Goal: Obtain resource: Download file/media

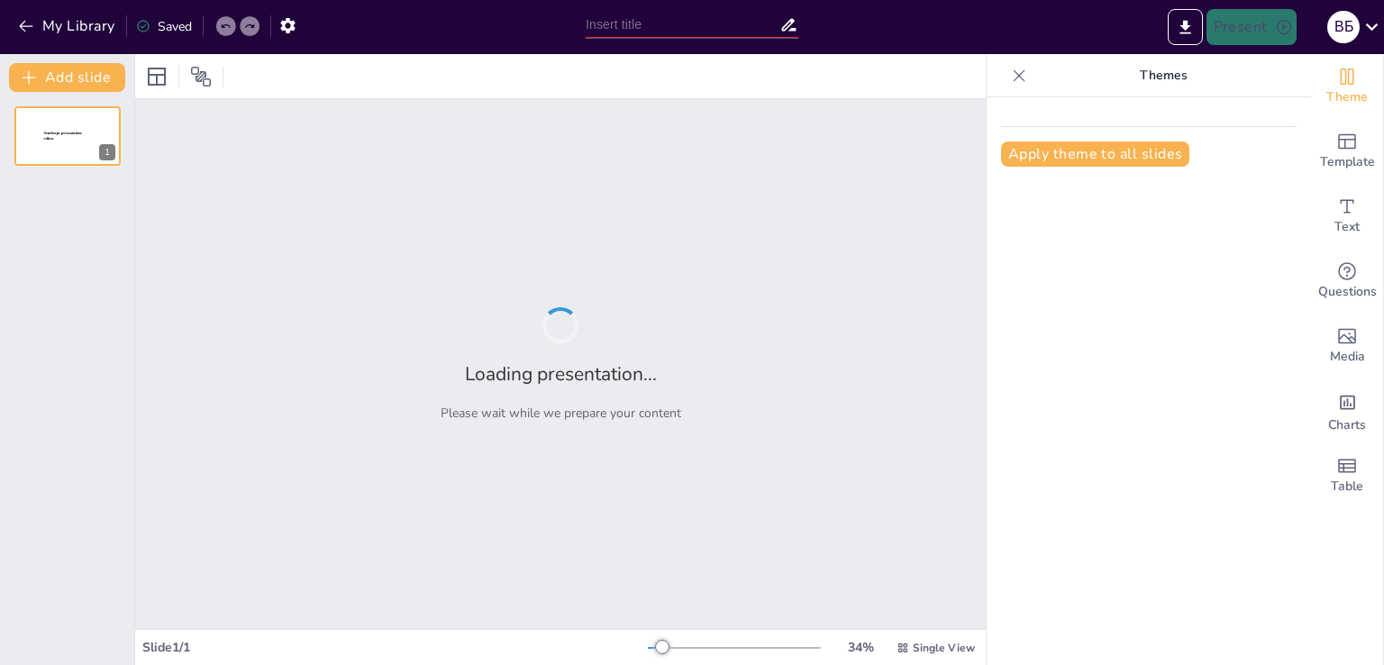
type input "Цінності і принципи [PERSON_NAME]. Роль учительства."
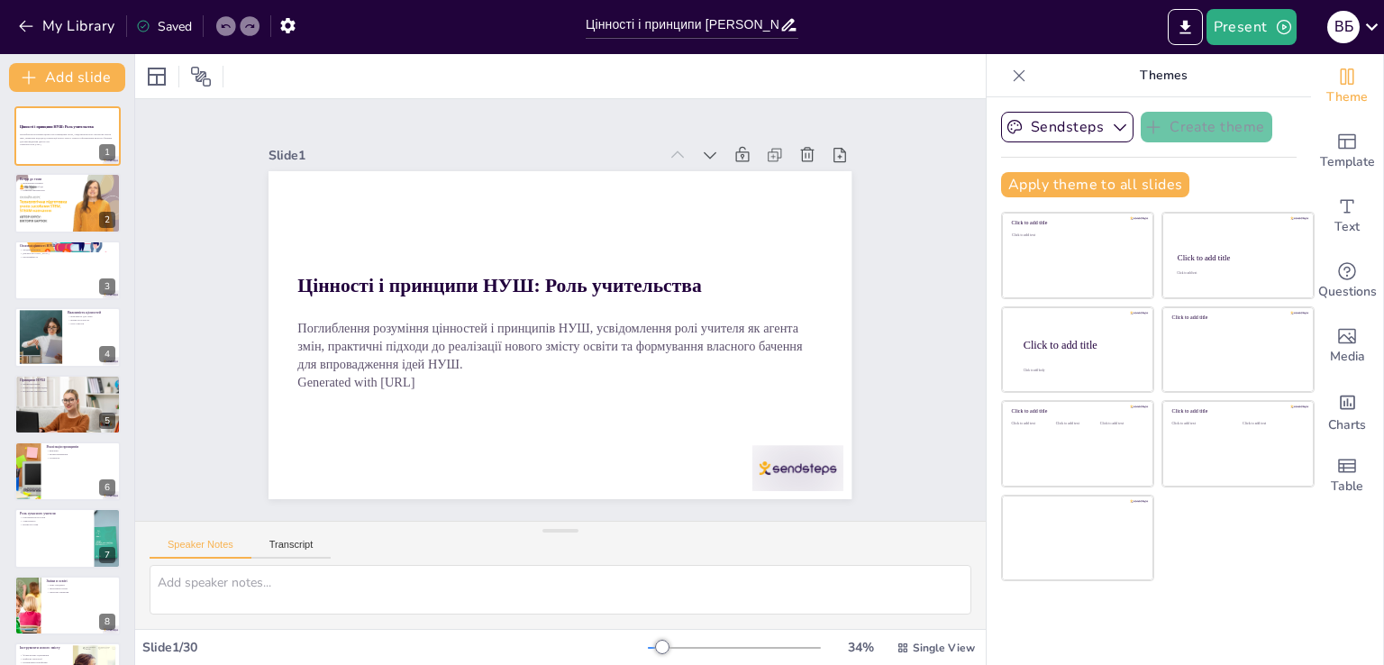
checkbox input "true"
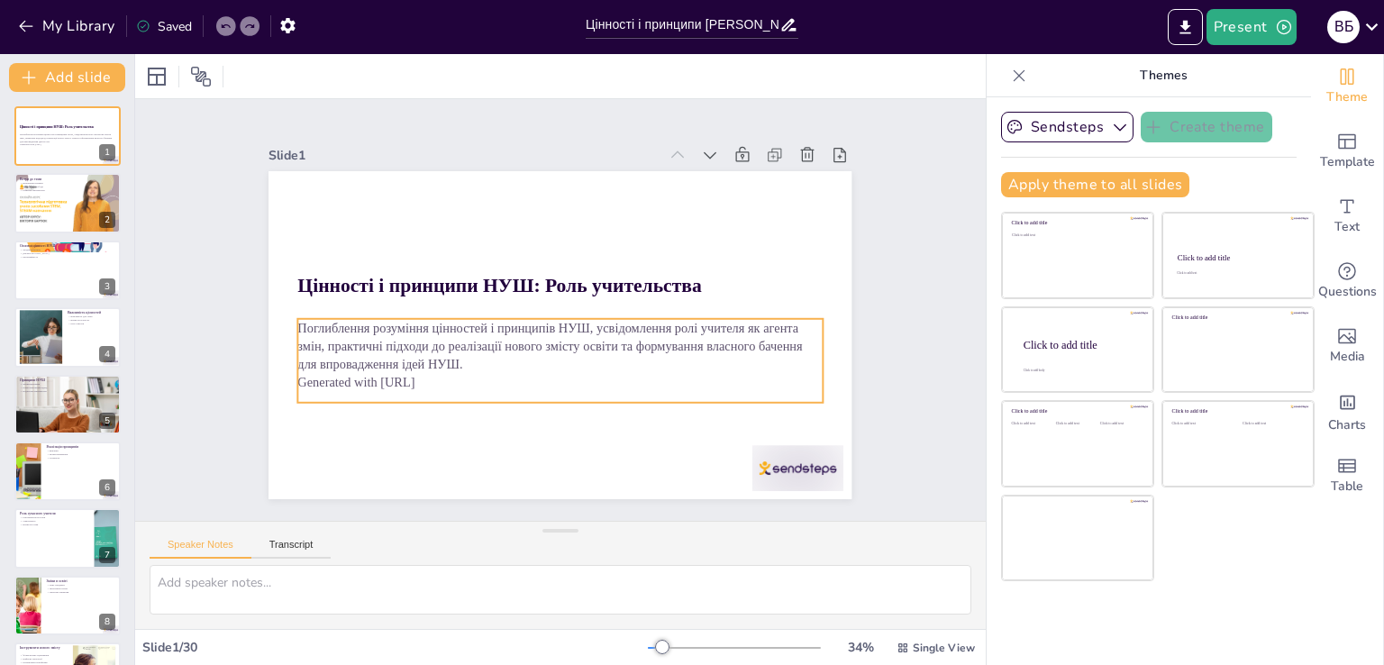
checkbox input "true"
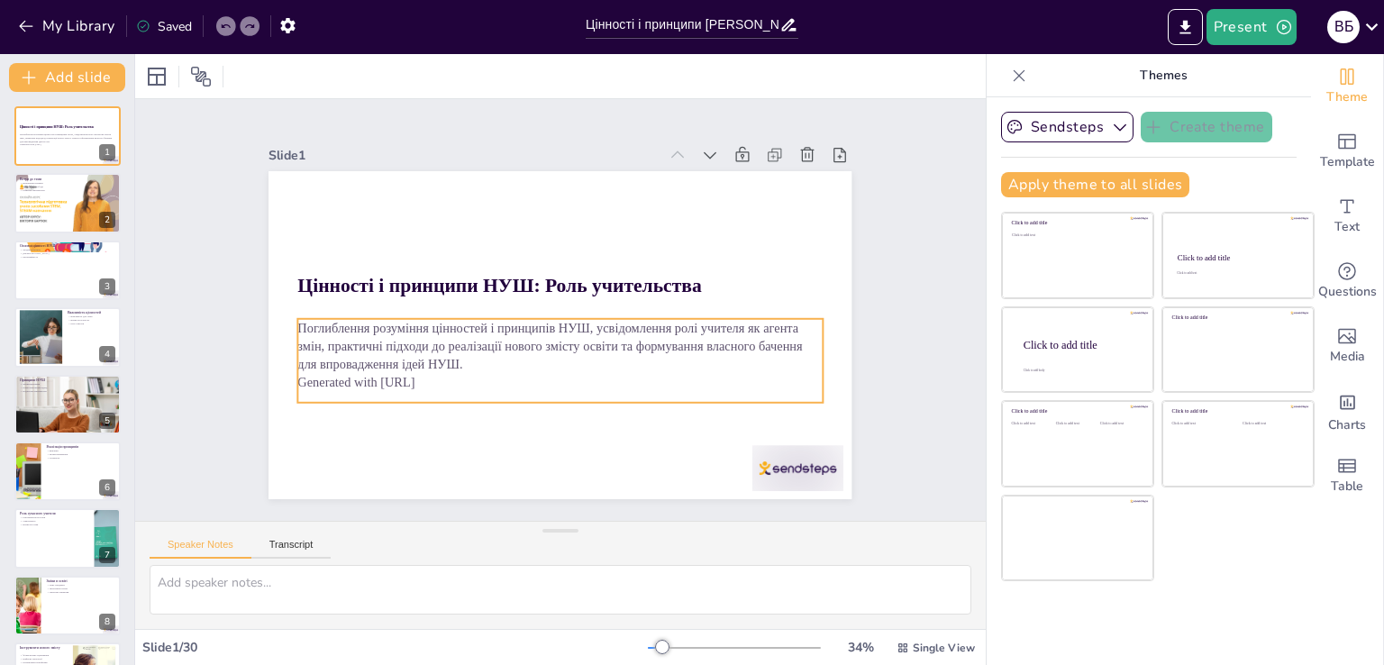
checkbox input "true"
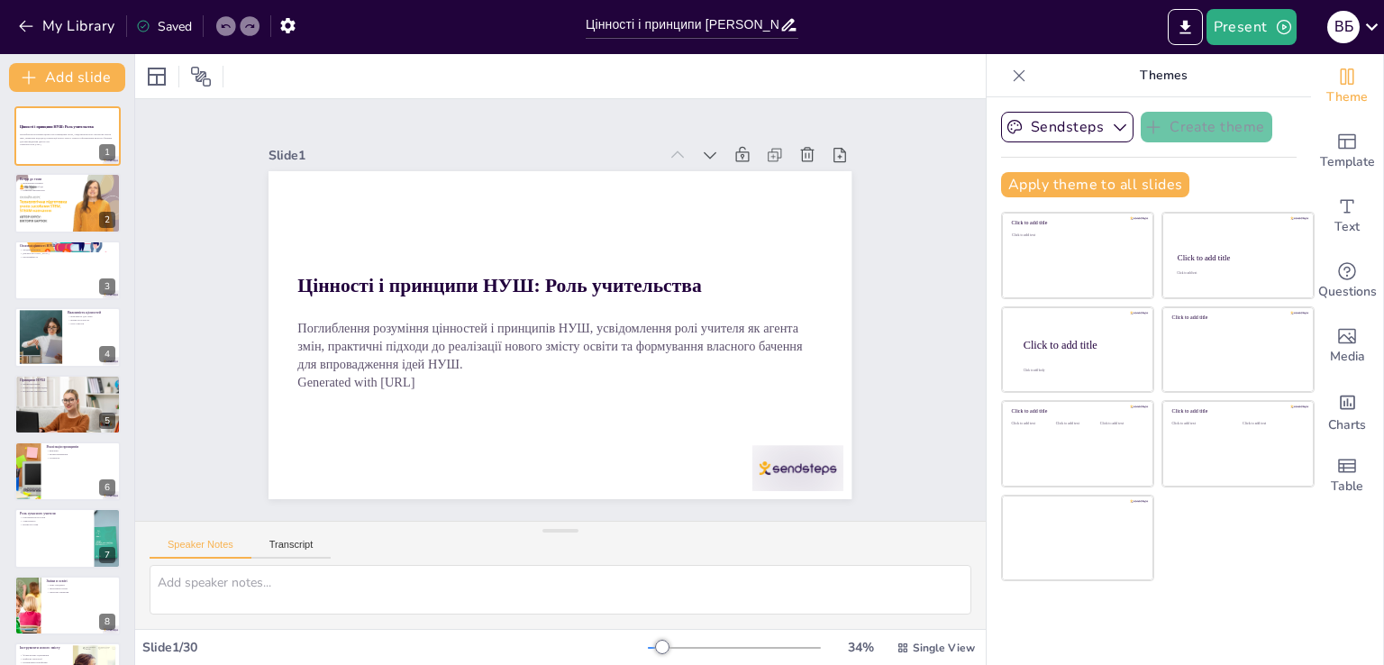
checkbox input "true"
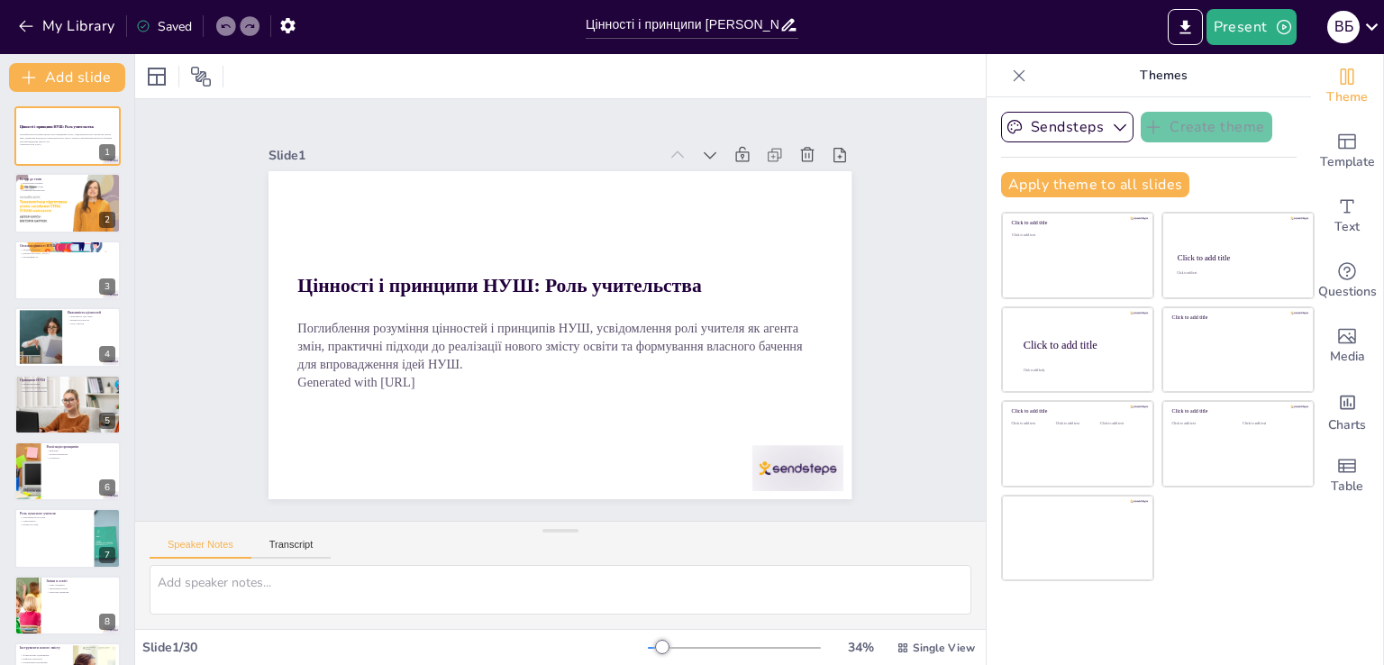
checkbox input "true"
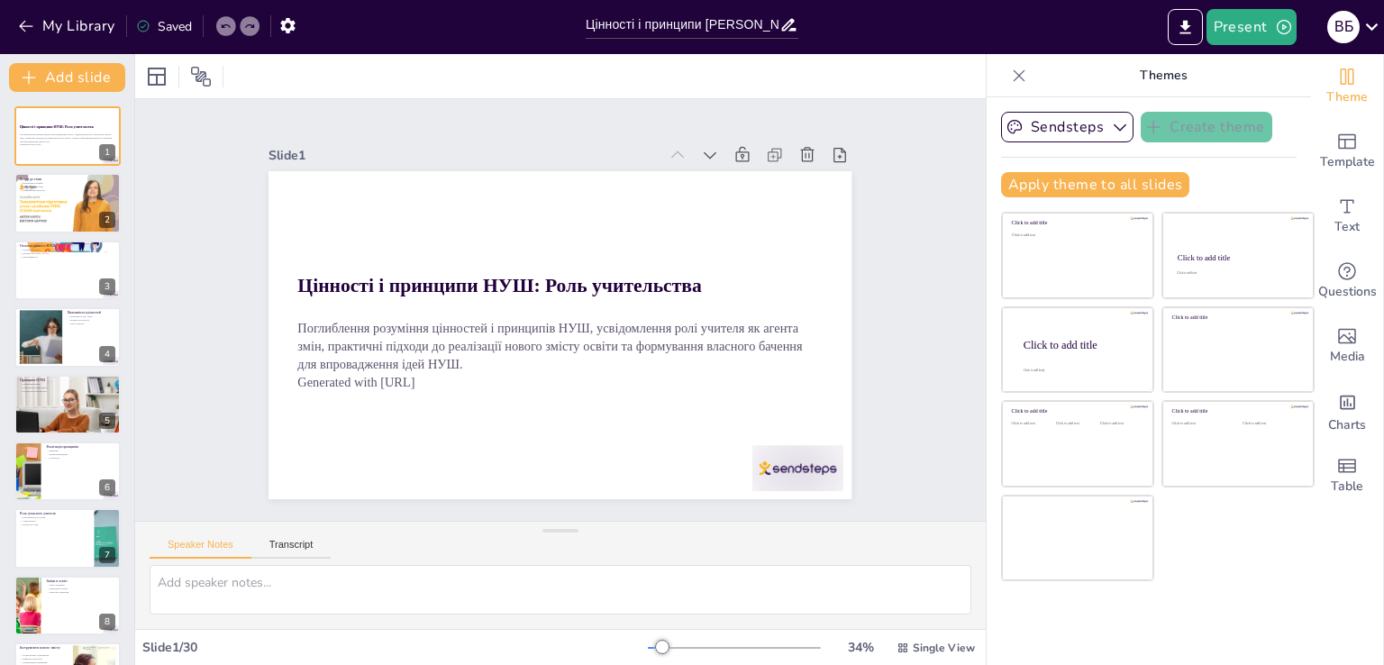
checkbox input "true"
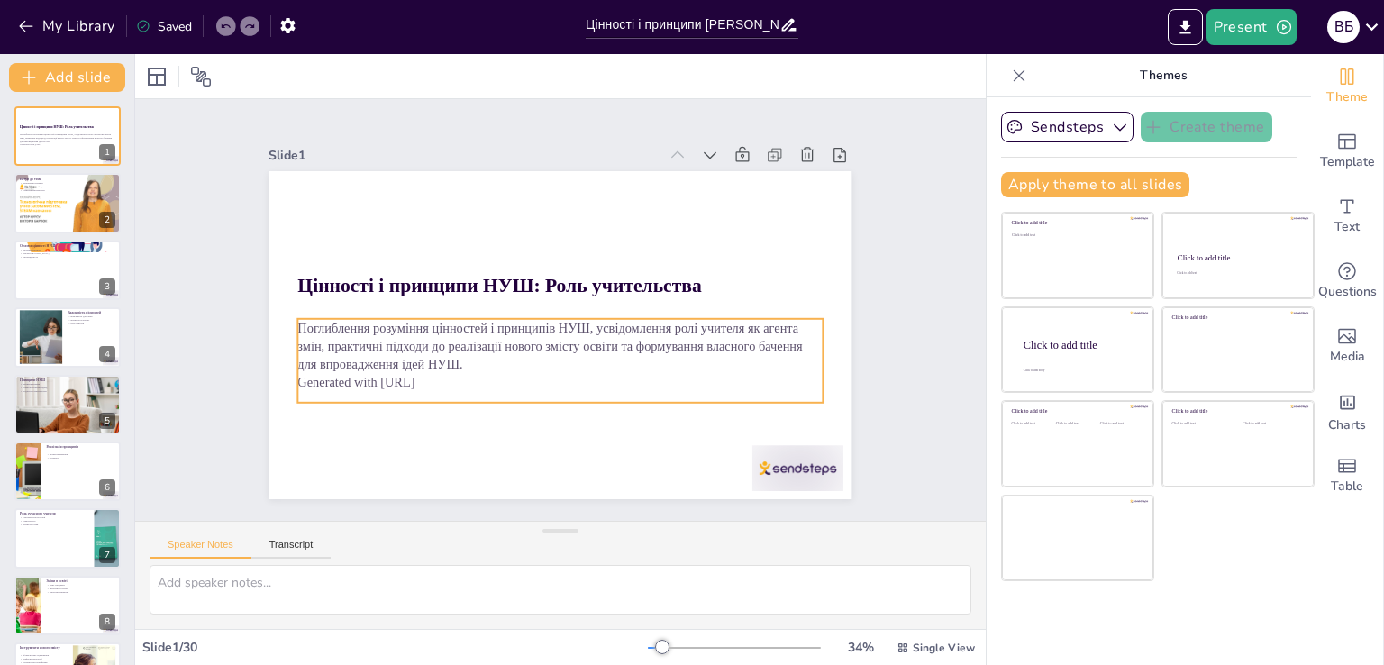
checkbox input "true"
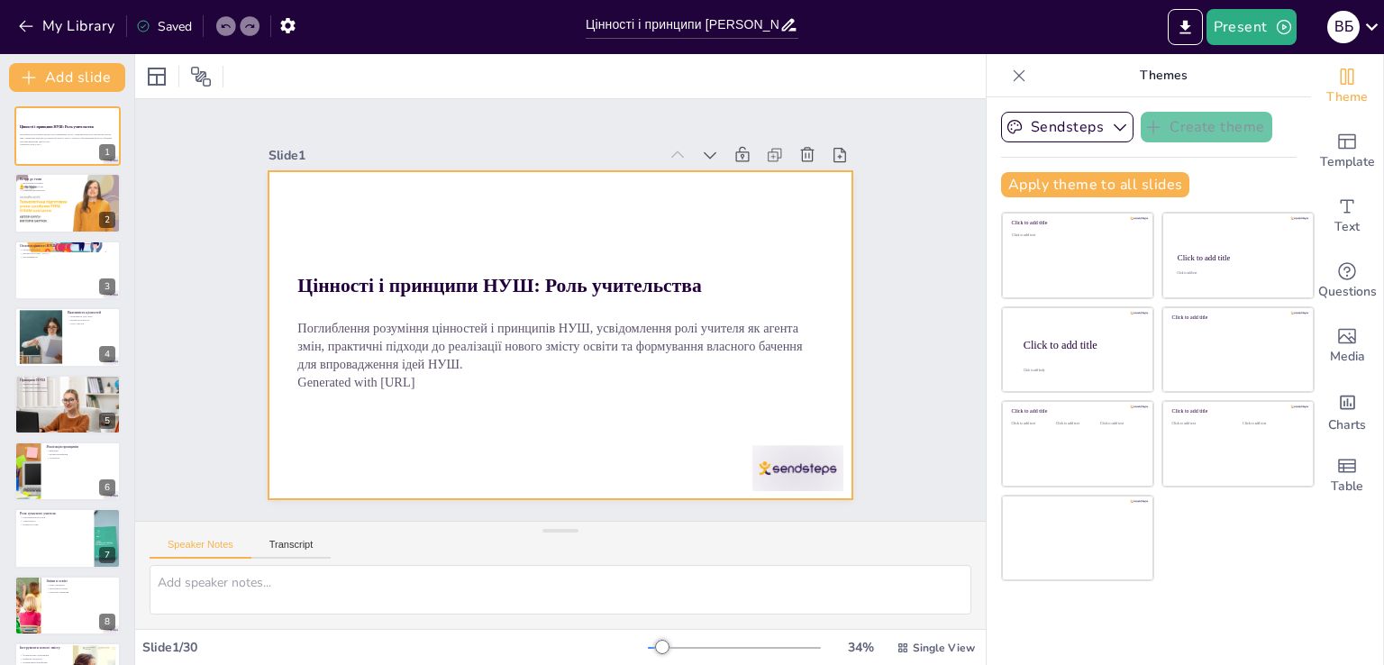
checkbox input "true"
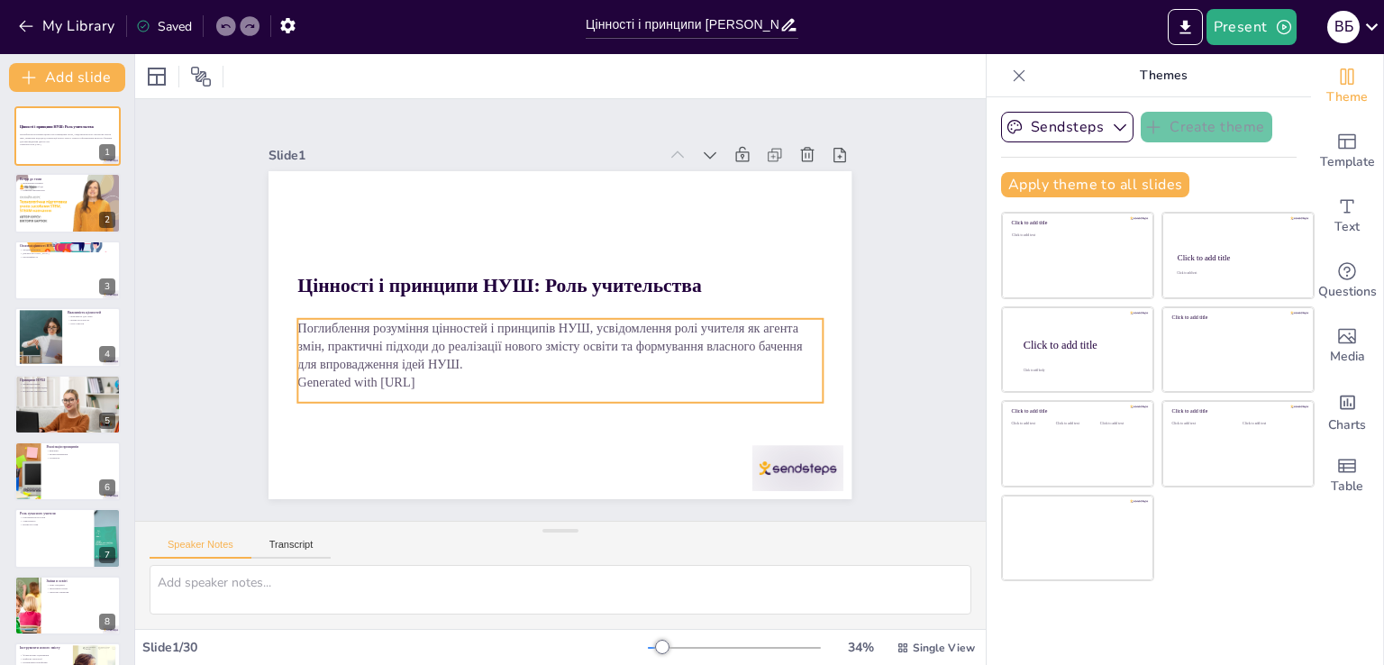
checkbox input "true"
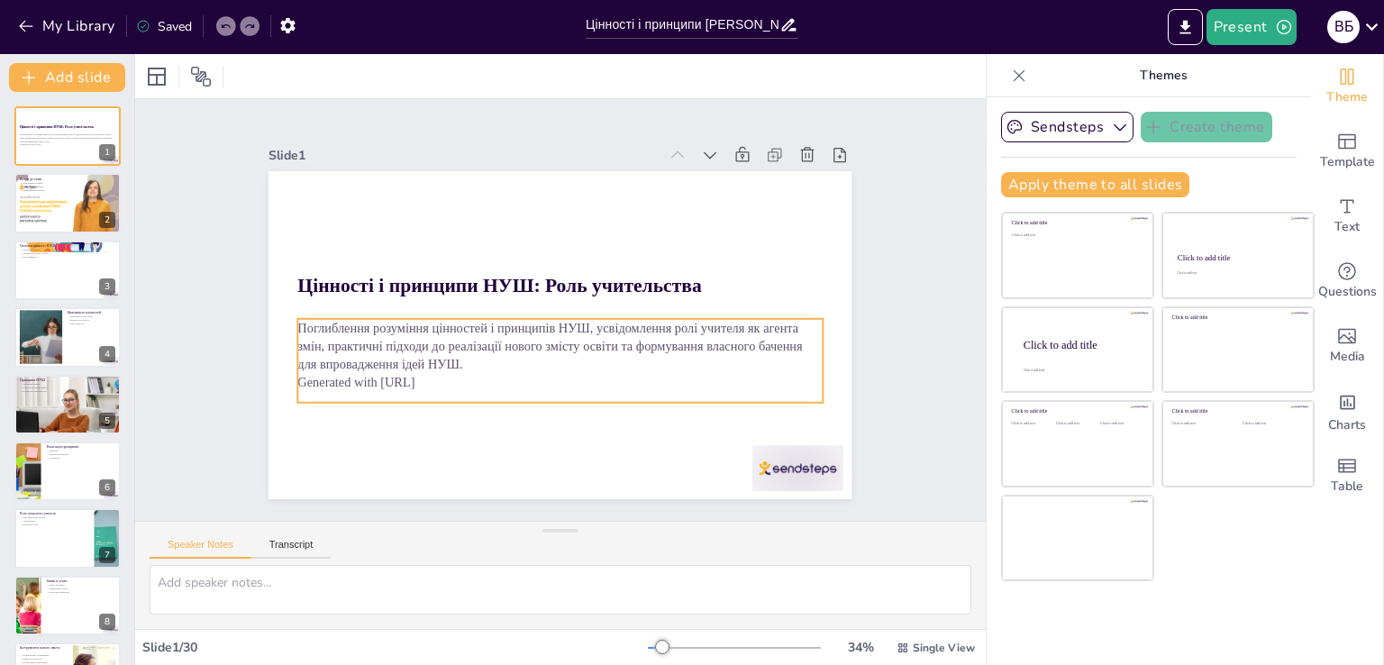
checkbox input "true"
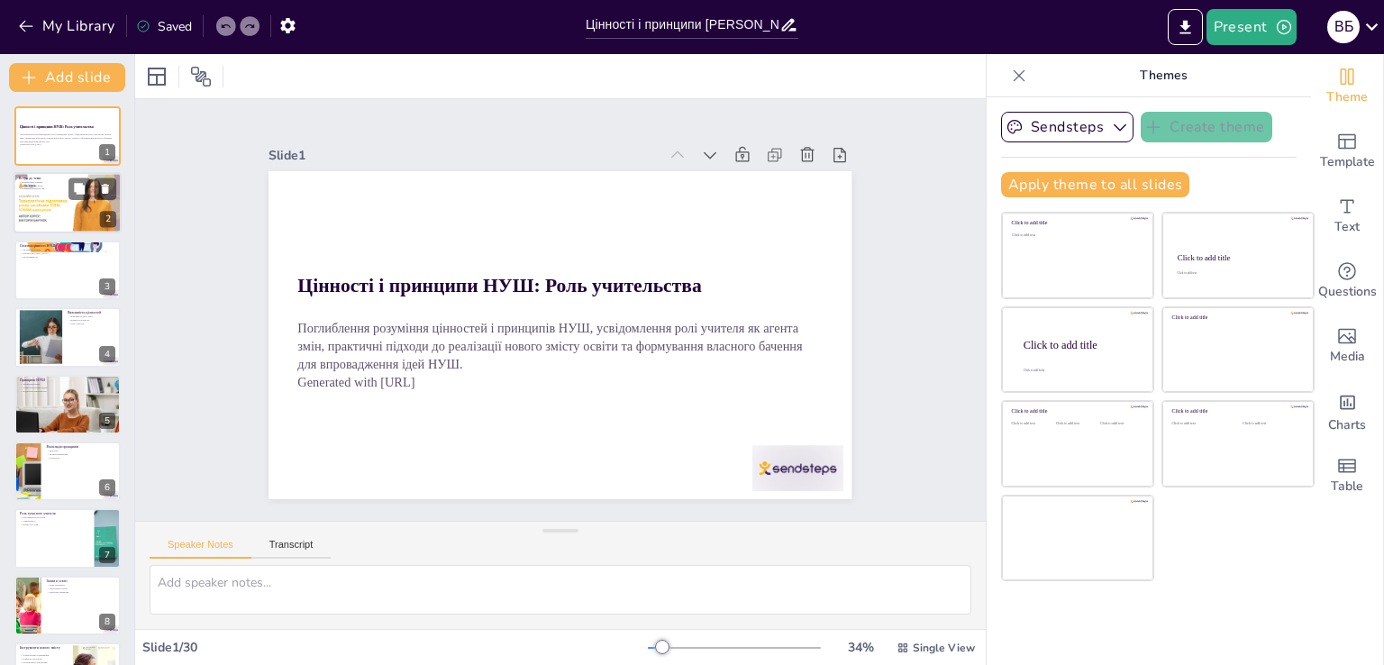
checkbox input "true"
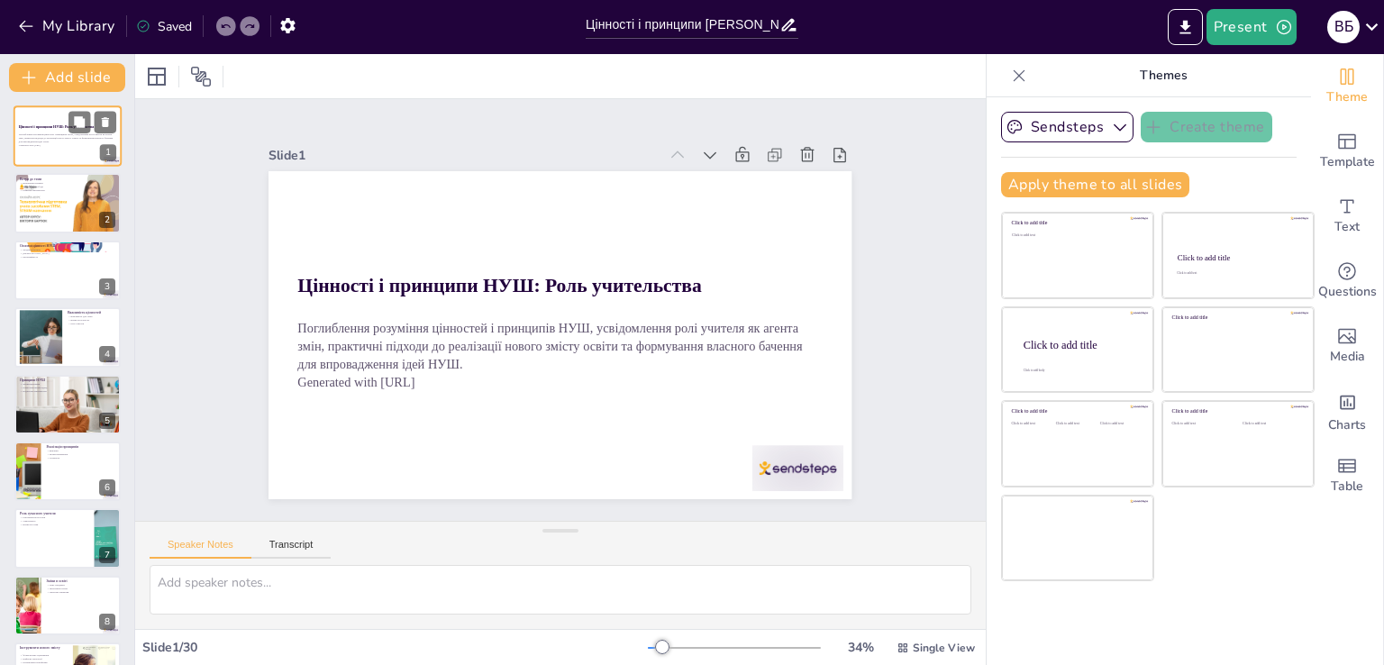
checkbox input "true"
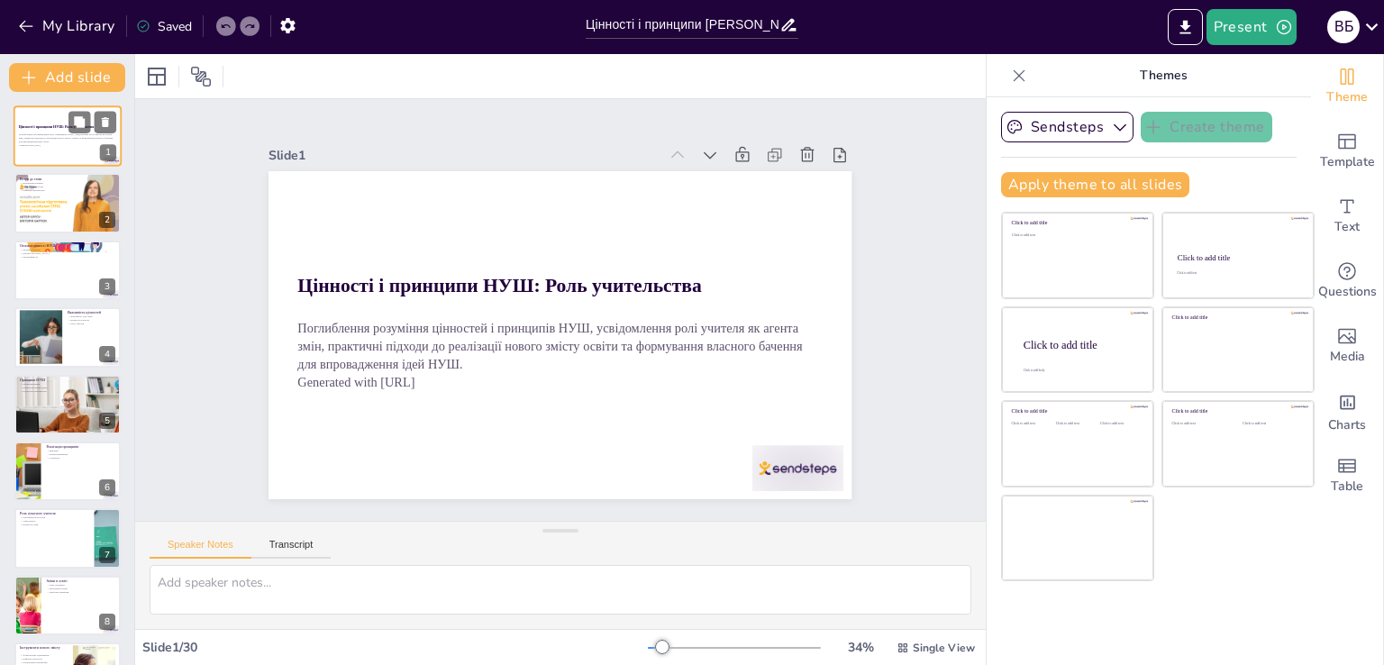
checkbox input "true"
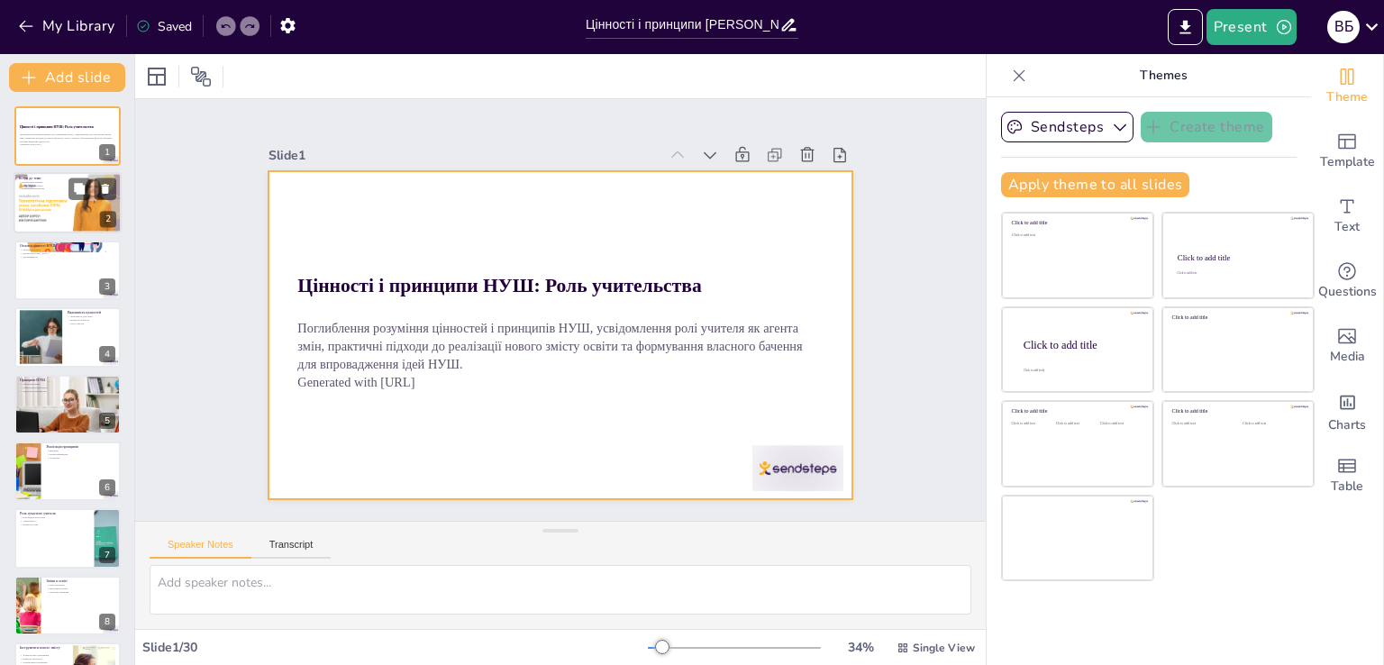
checkbox input "true"
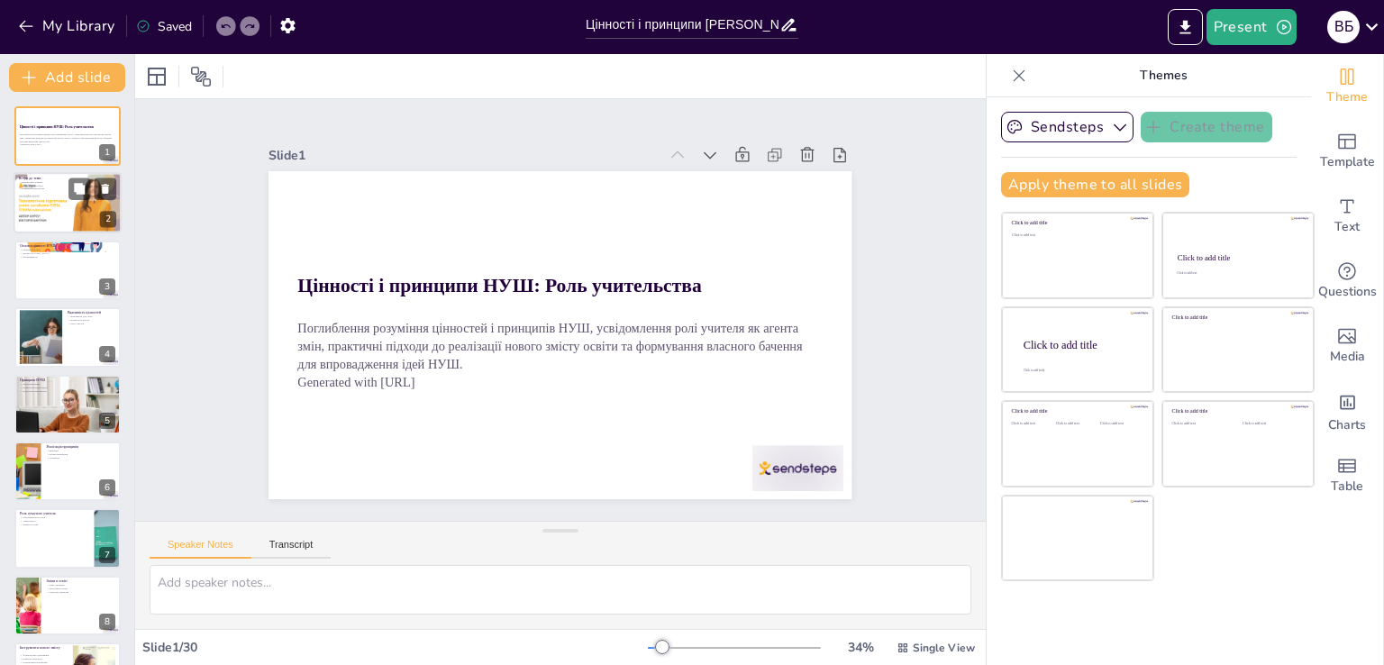
checkbox input "true"
click at [47, 210] on div at bounding box center [68, 203] width 116 height 61
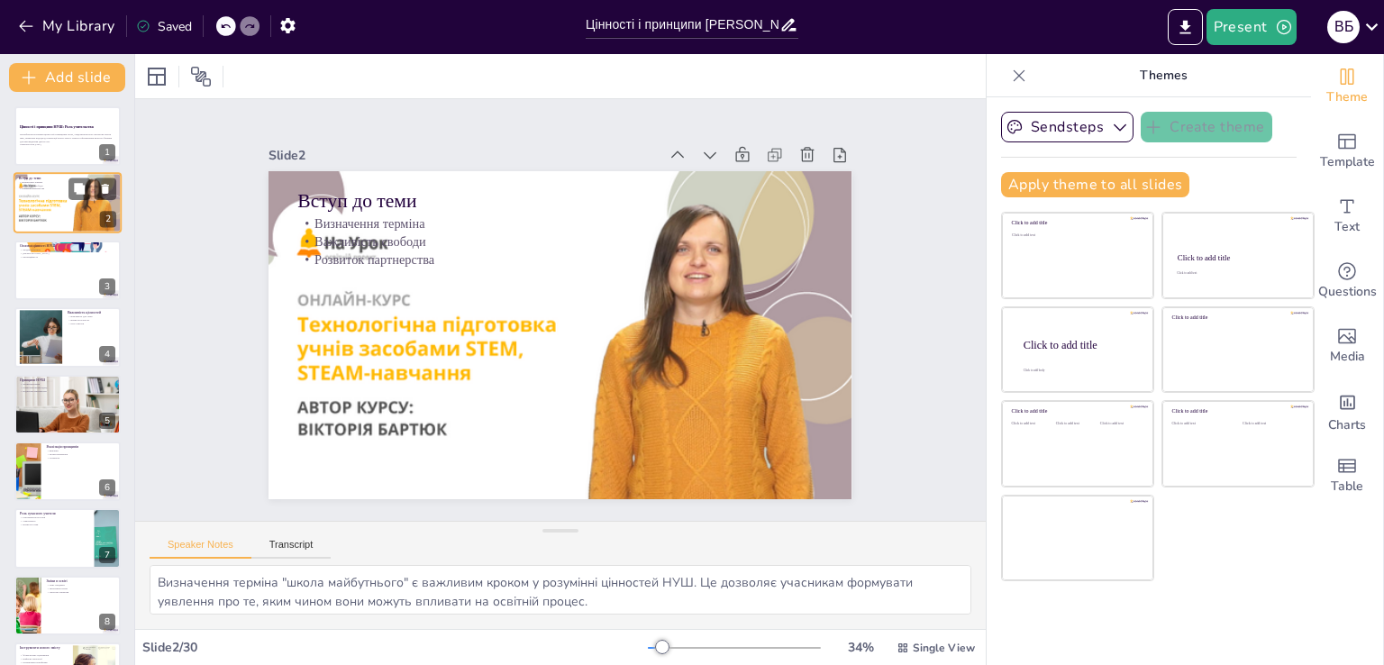
type textarea "Визначення терміна "школа майбутнього" є важливим кроком у розумінні цінностей …"
checkbox input "true"
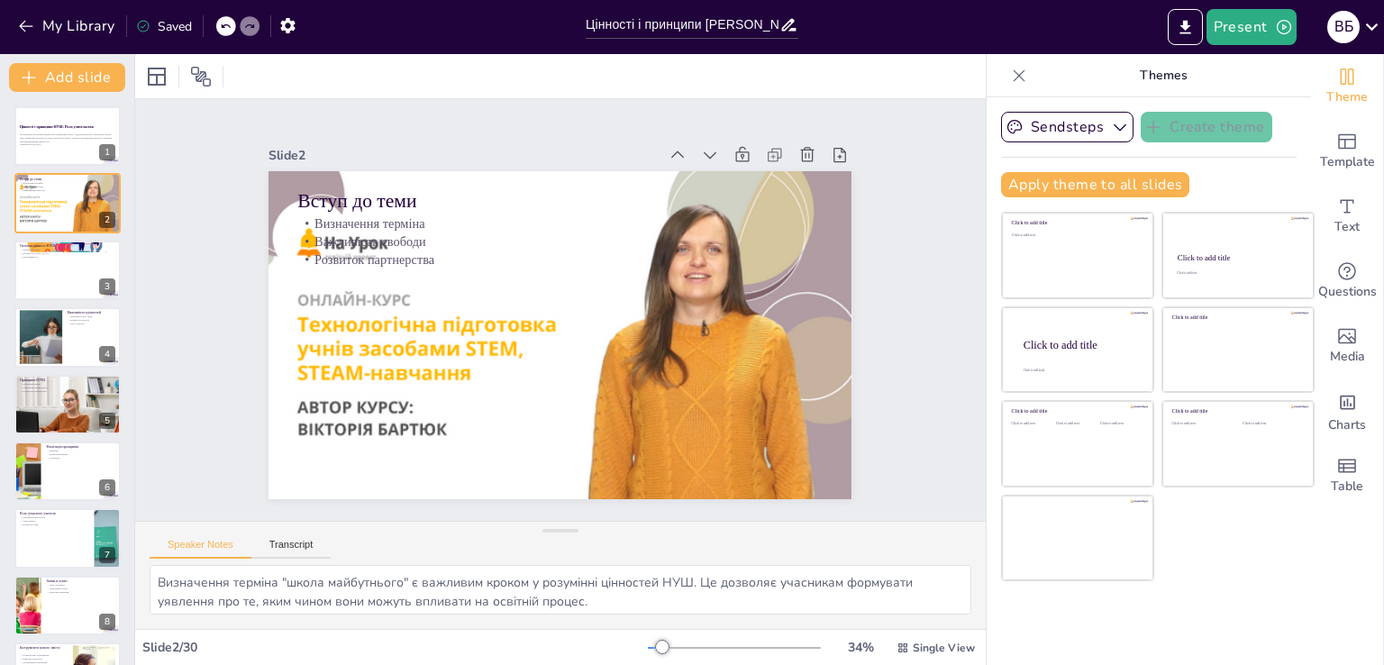
checkbox input "true"
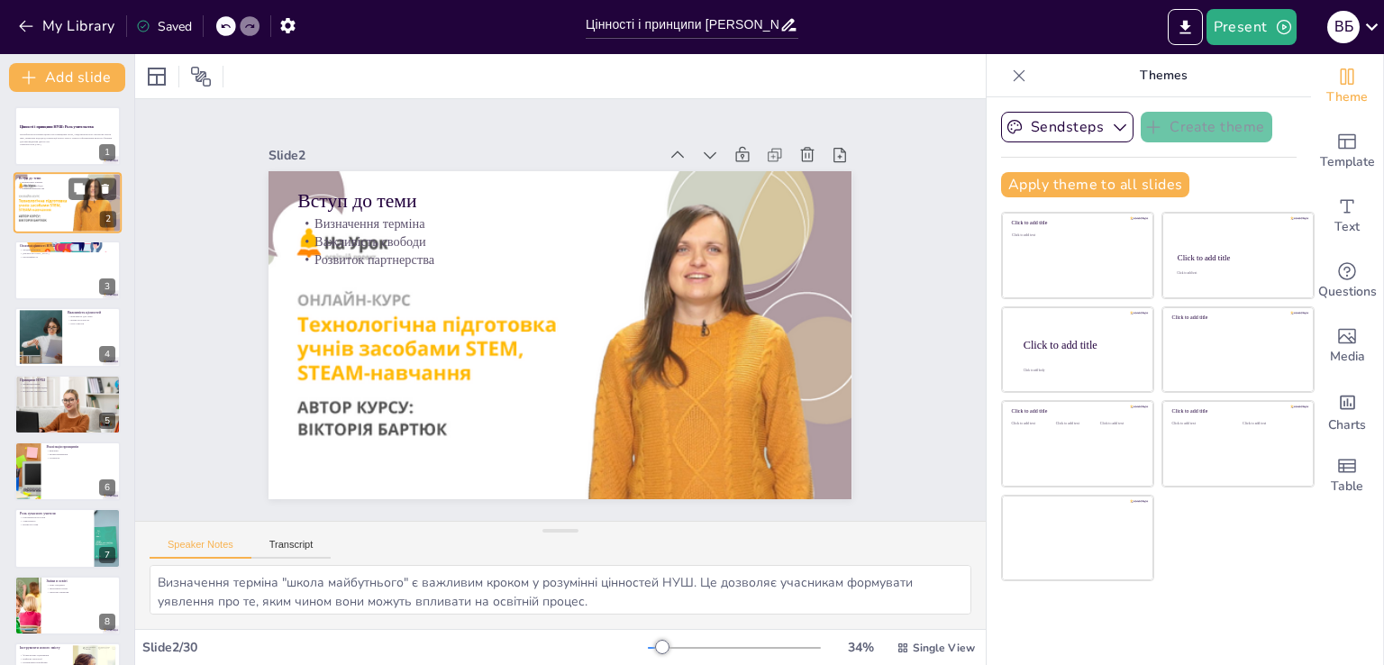
checkbox input "true"
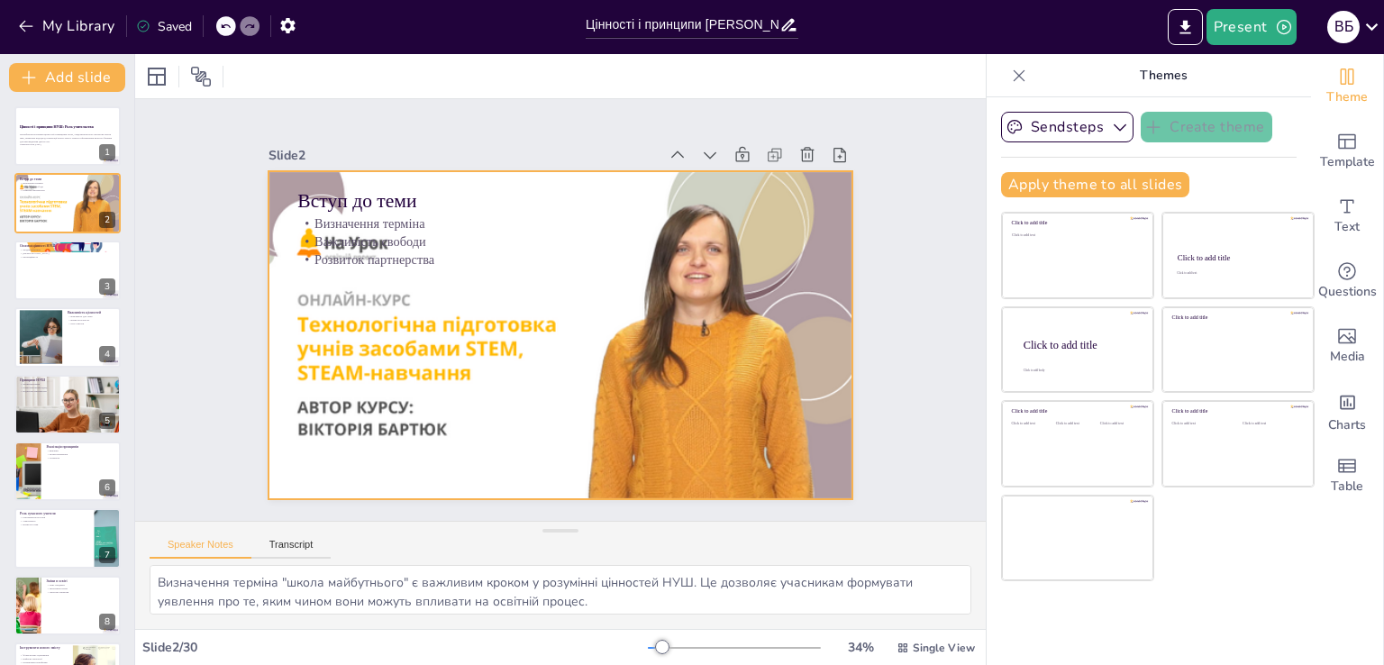
checkbox input "true"
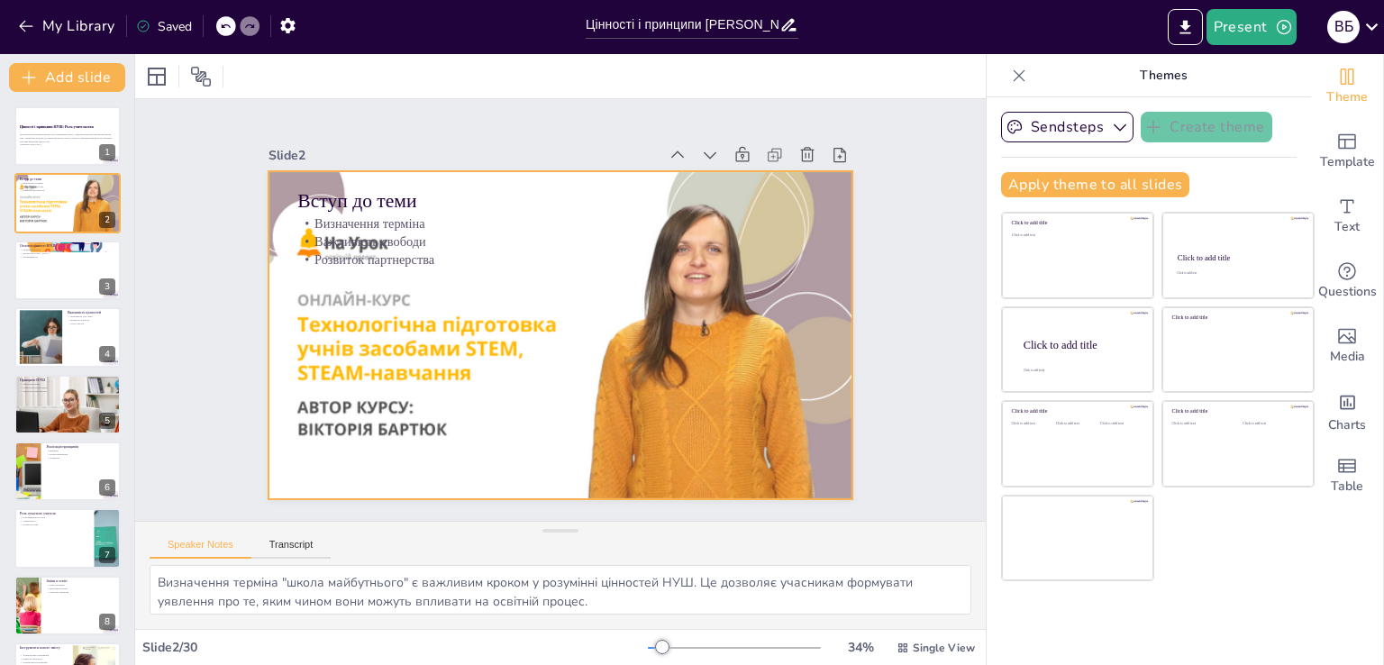
checkbox input "true"
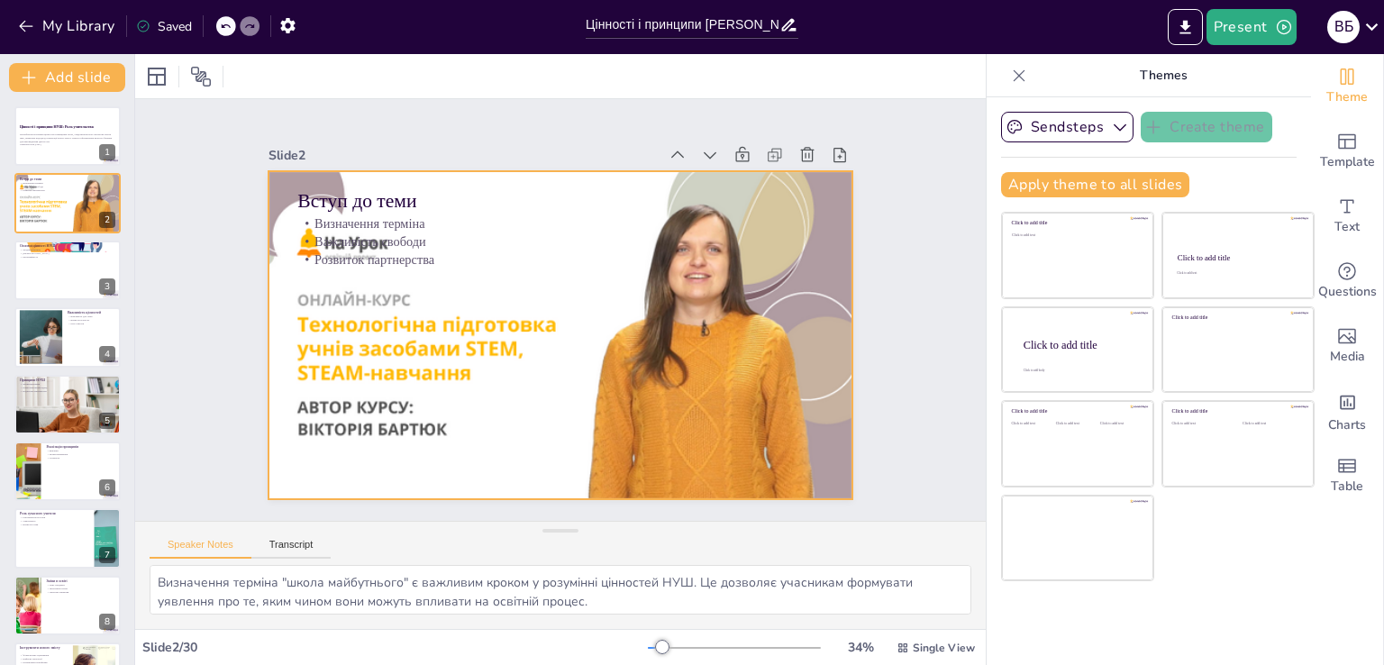
checkbox input "true"
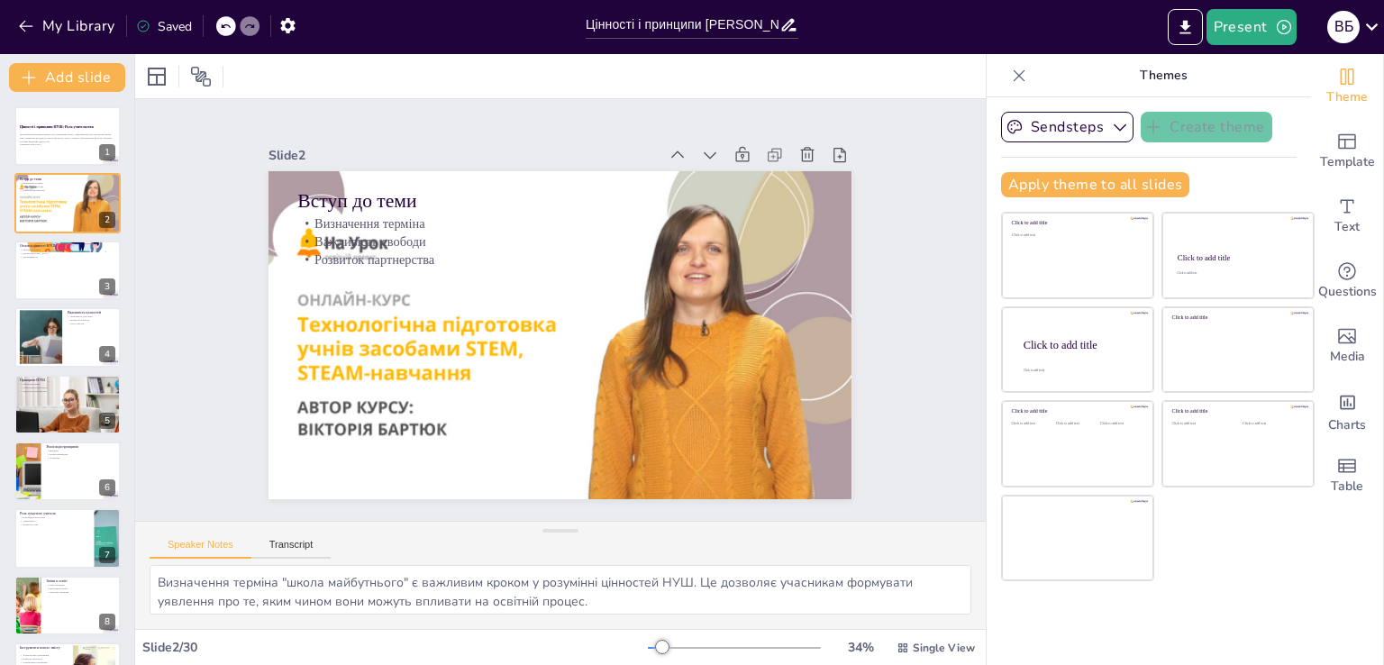
checkbox input "true"
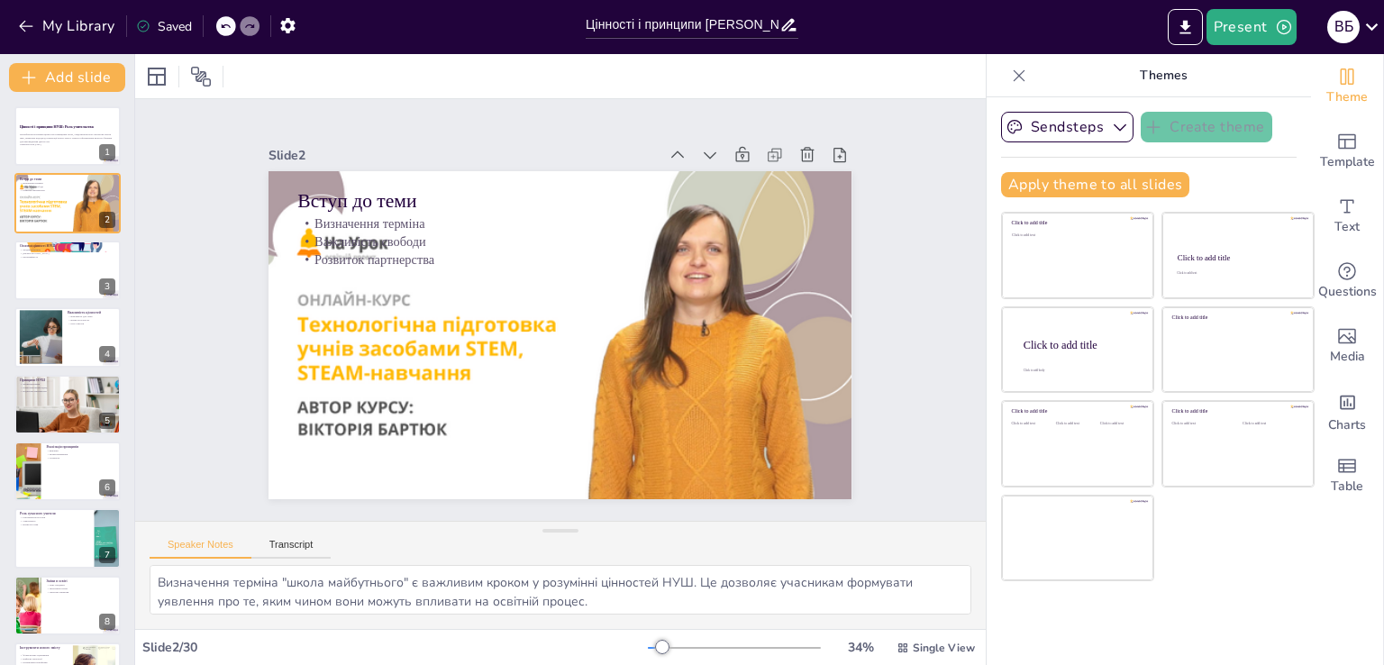
checkbox input "true"
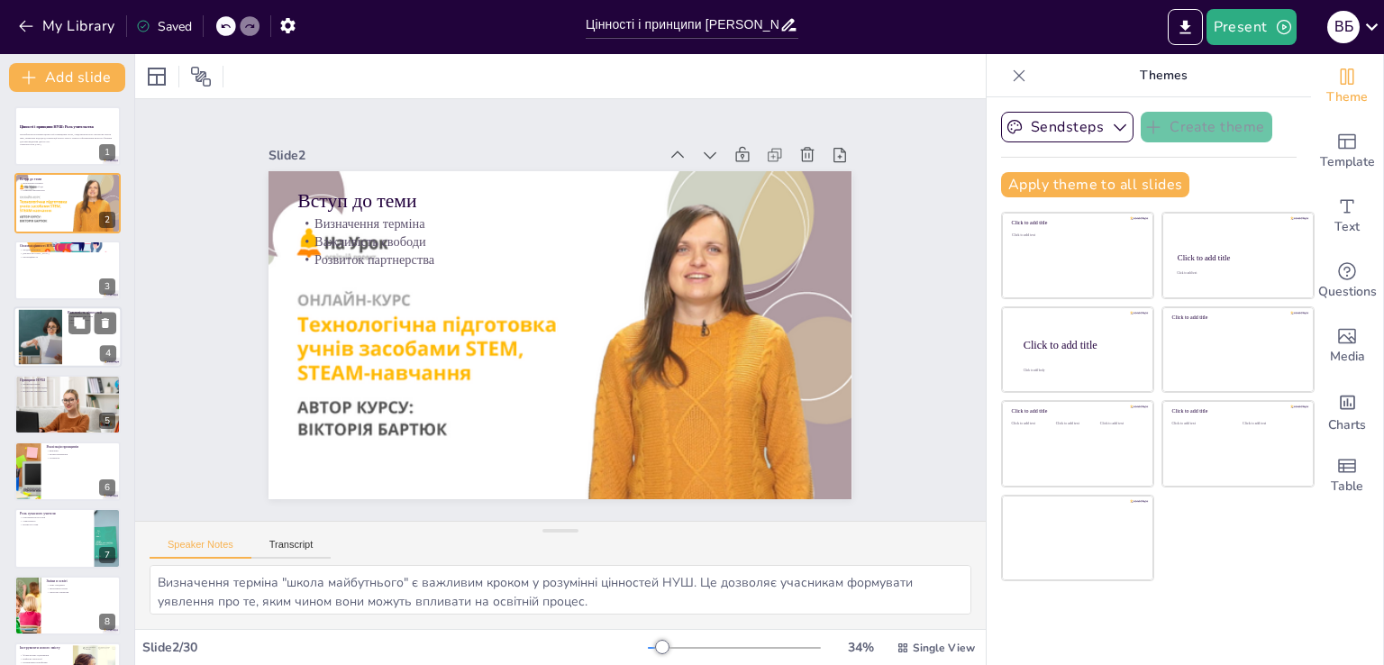
checkbox input "true"
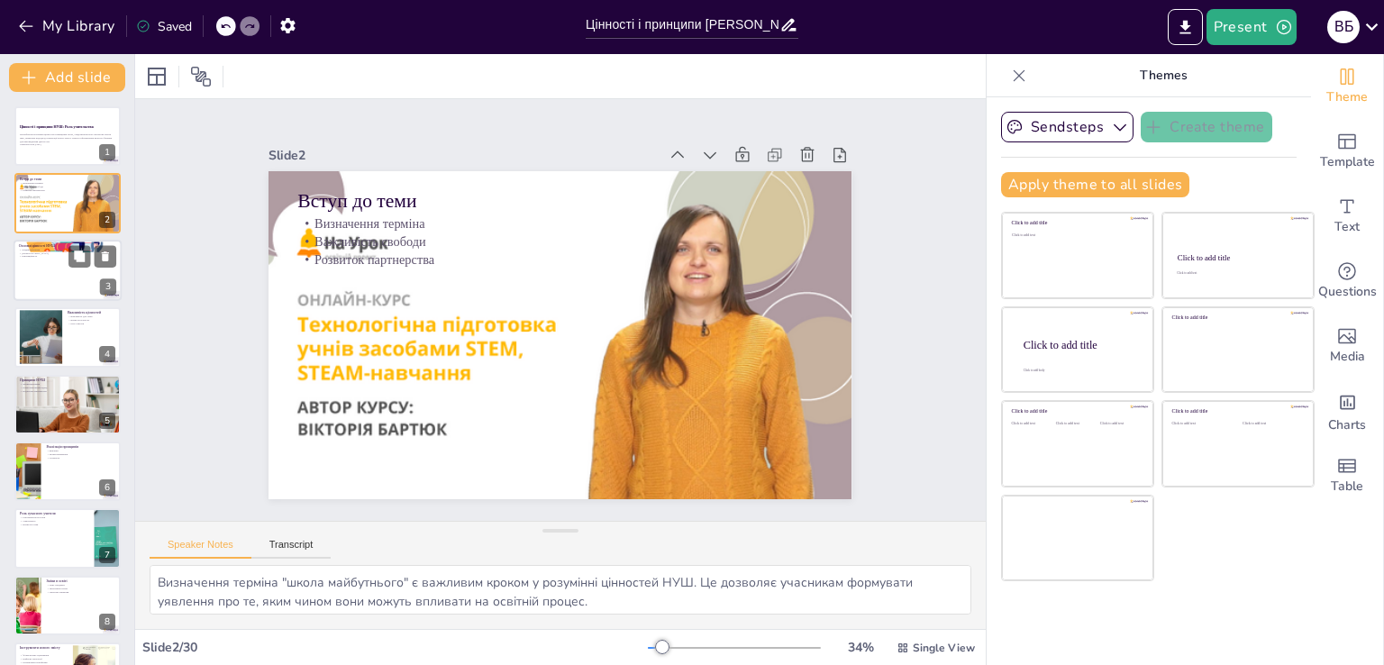
checkbox input "true"
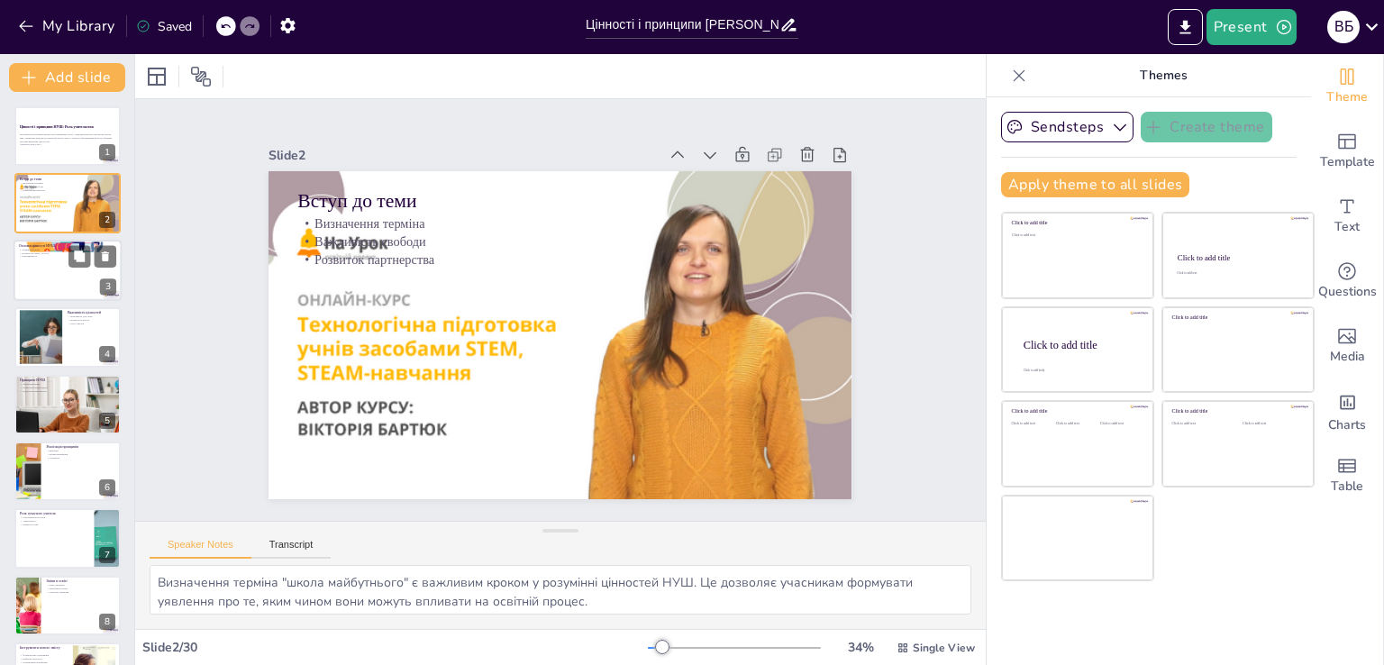
checkbox input "true"
click at [59, 272] on div at bounding box center [68, 270] width 108 height 61
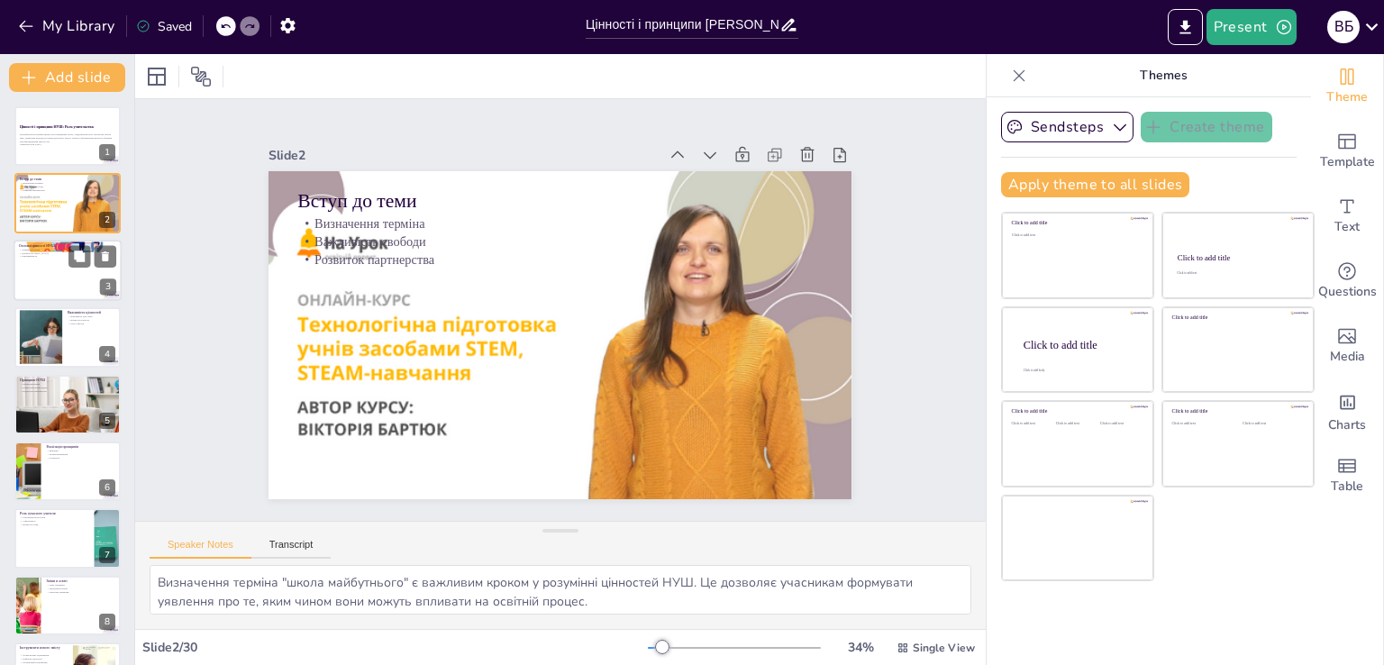
type textarea "Людиноцентризм означає, що кожна дитина є важливою, і її потреби повинні бути в…"
checkbox input "true"
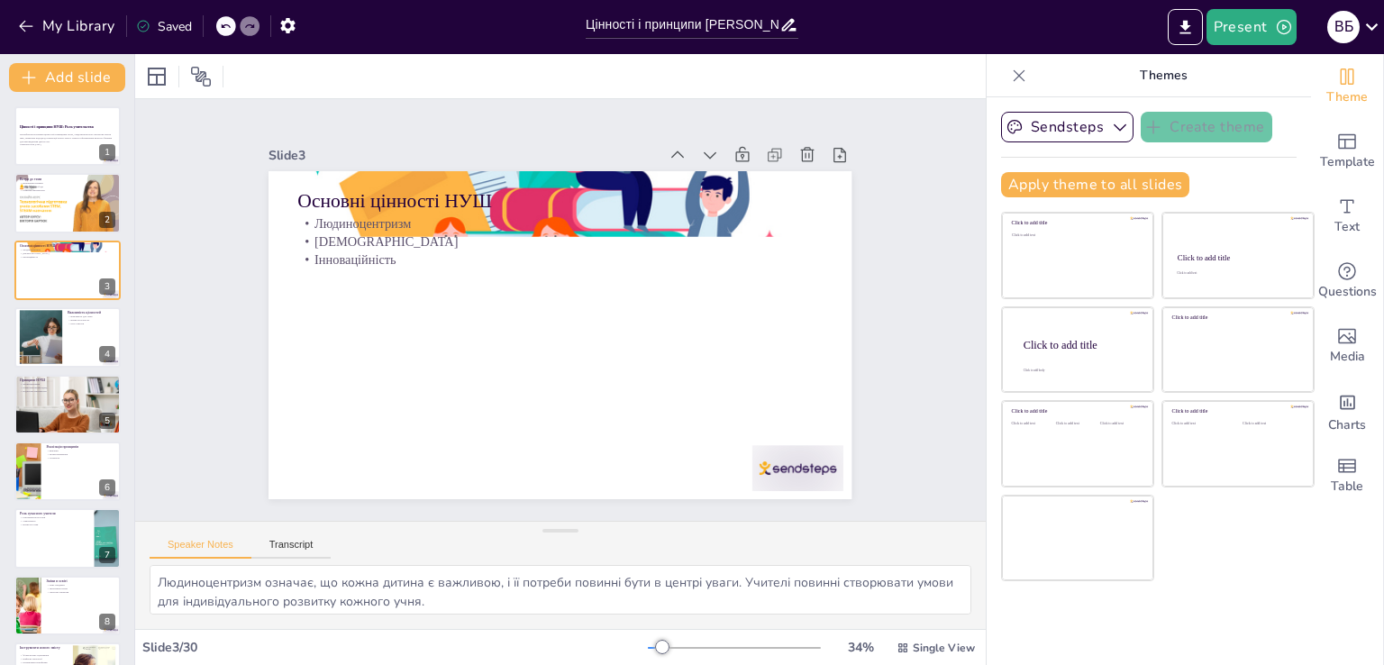
checkbox input "true"
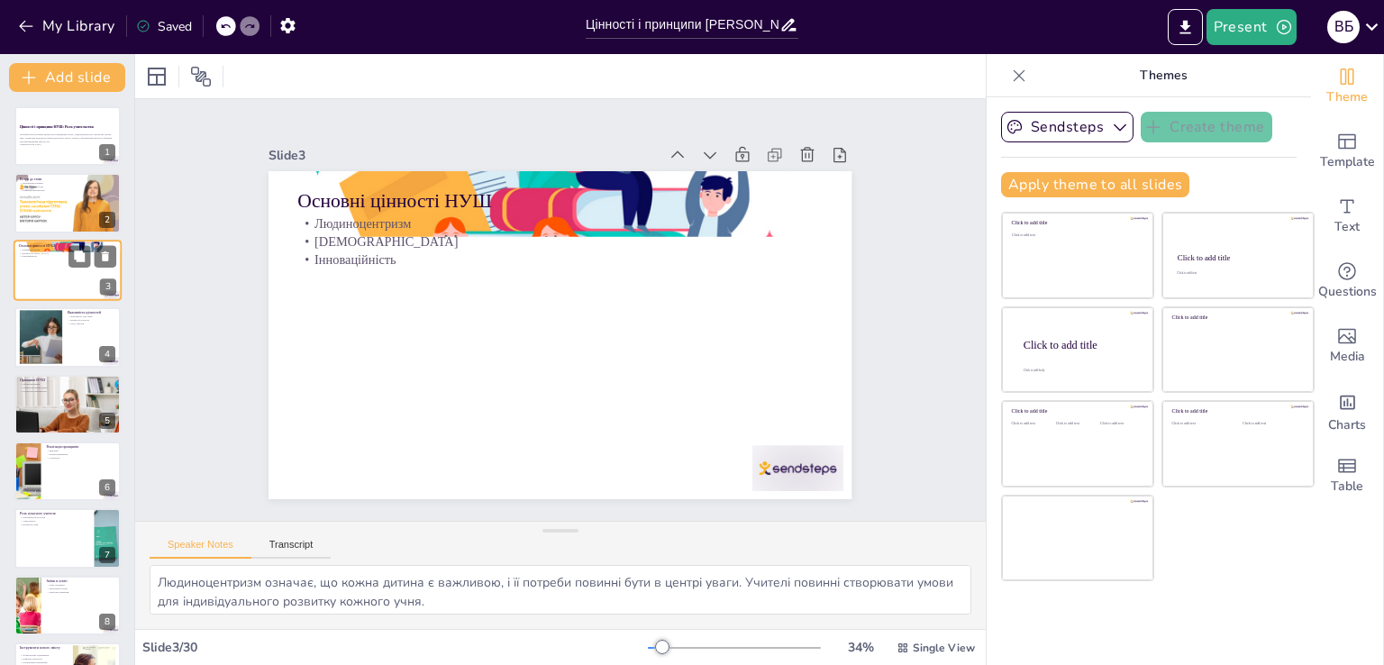
checkbox input "true"
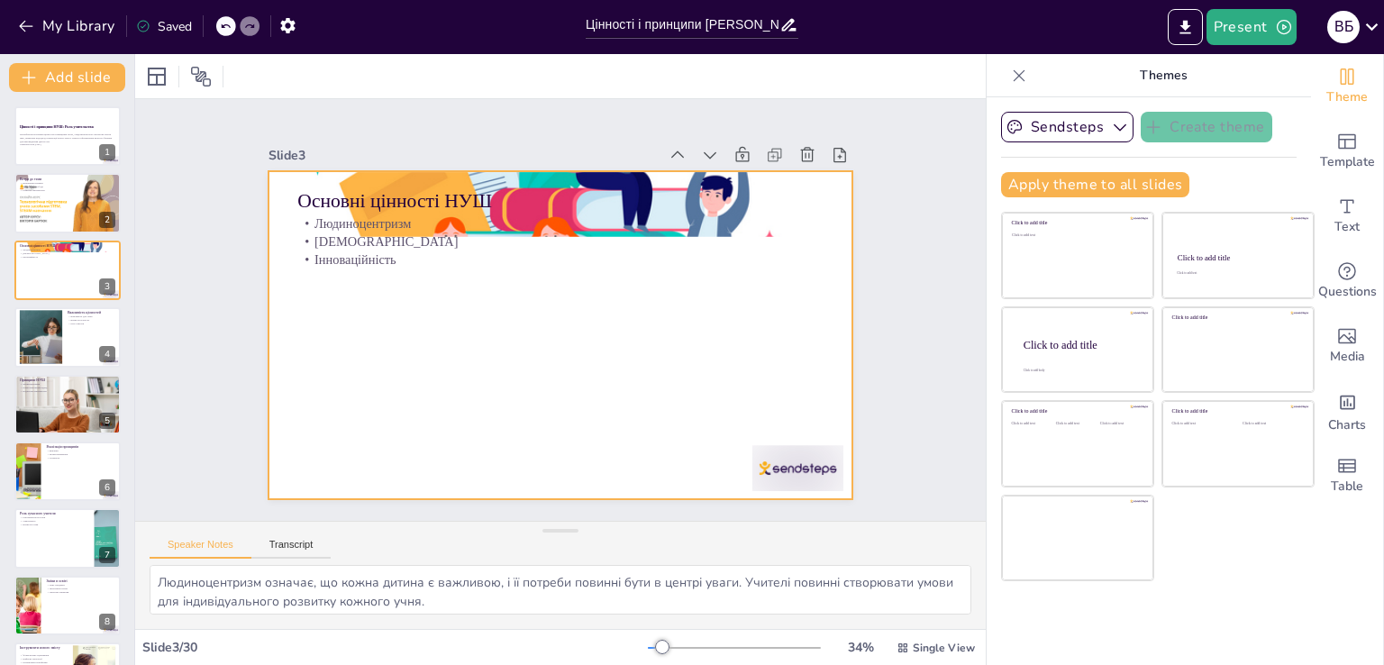
checkbox input "true"
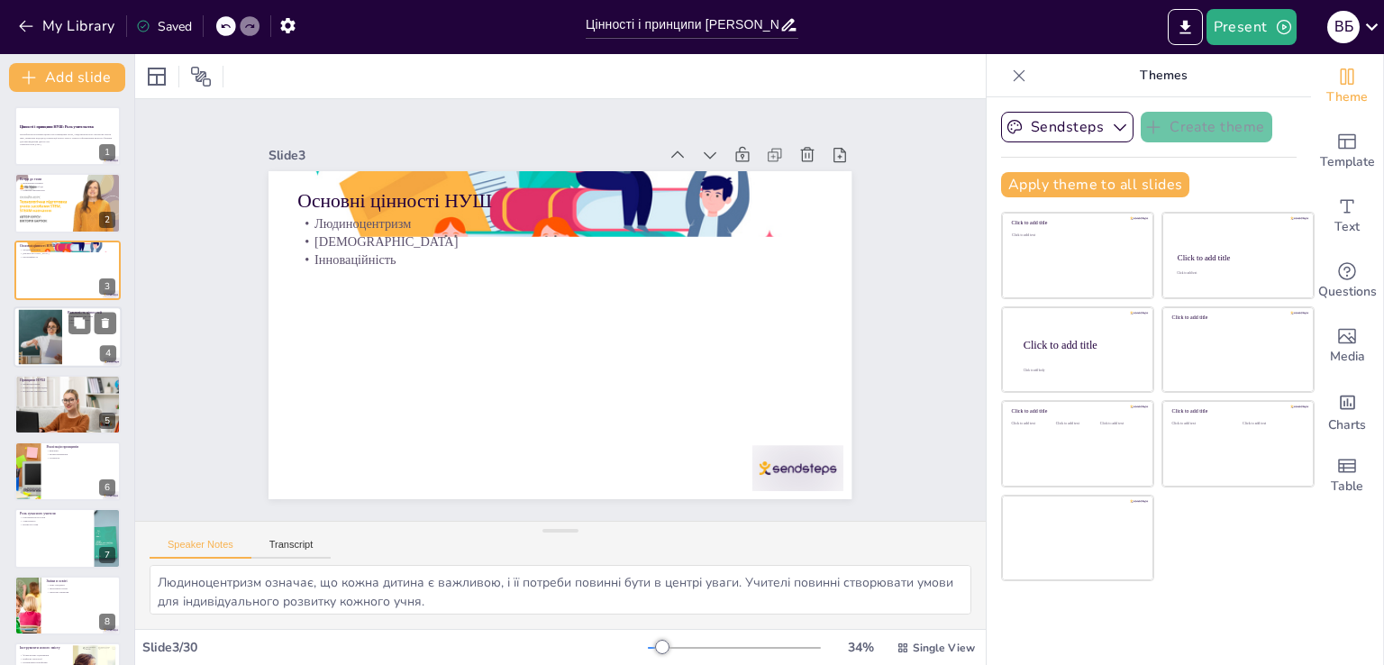
checkbox input "true"
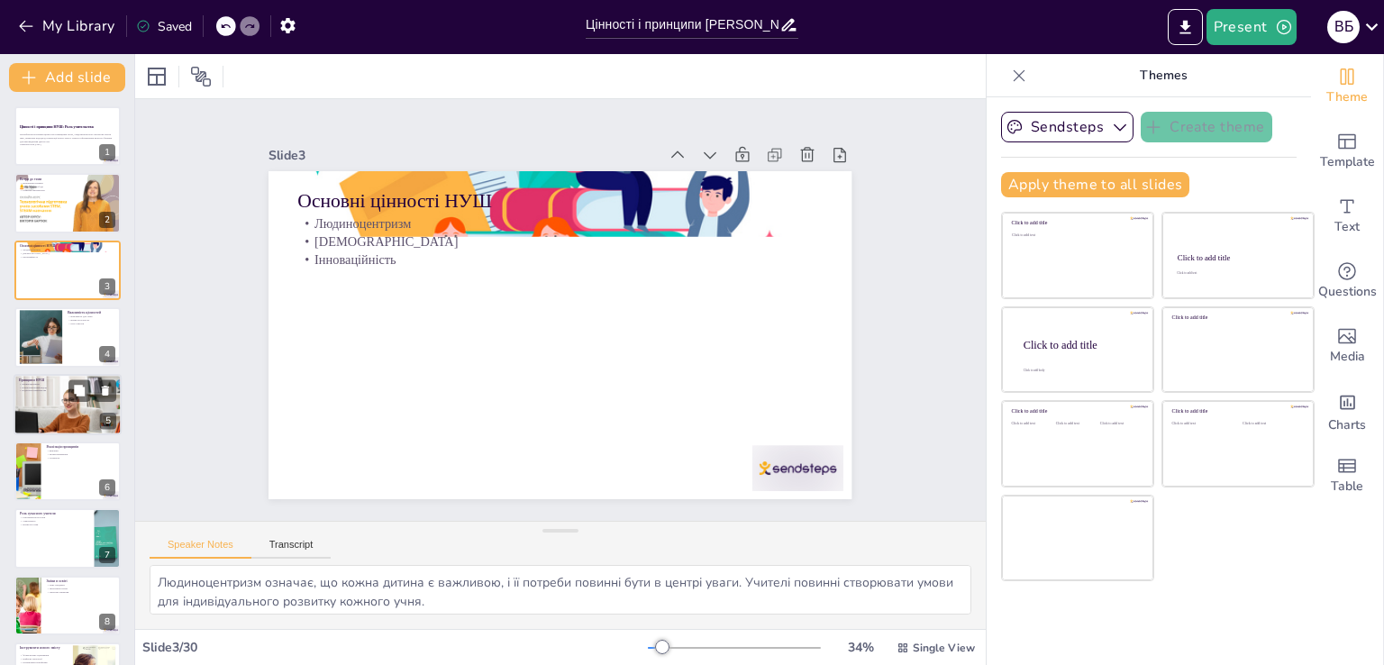
checkbox input "true"
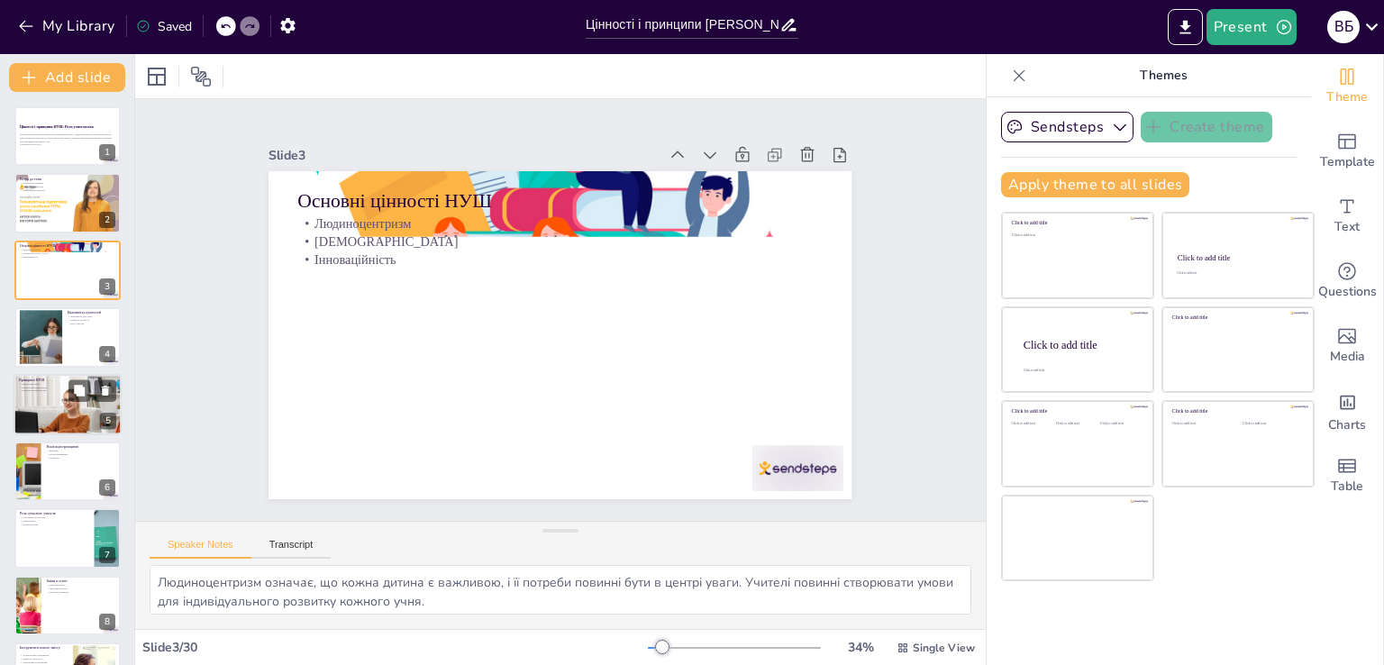
checkbox input "true"
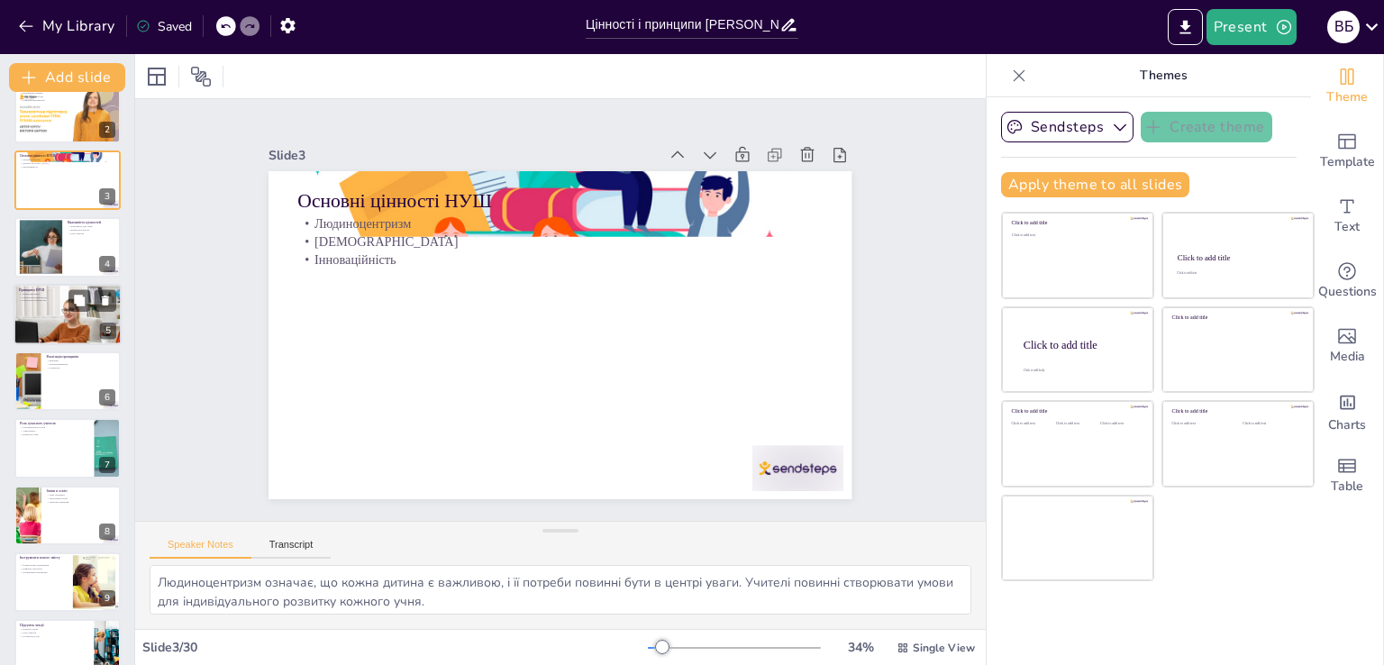
checkbox input "true"
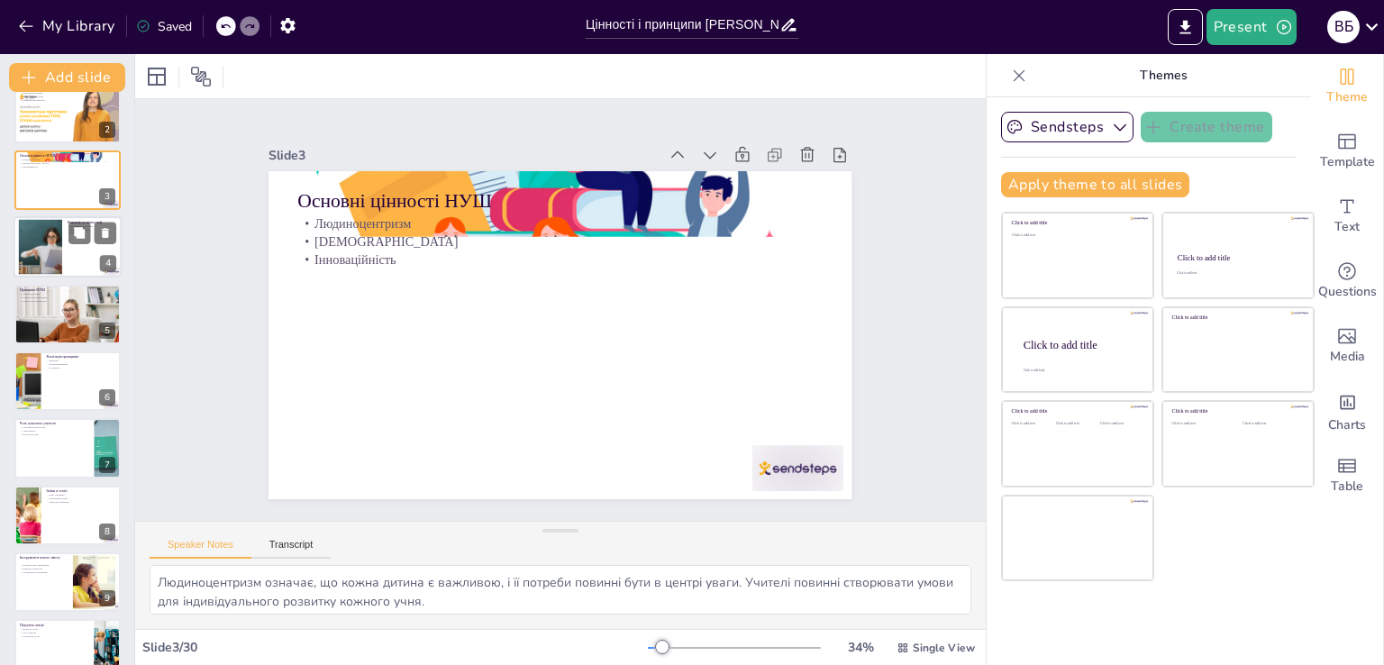
checkbox input "true"
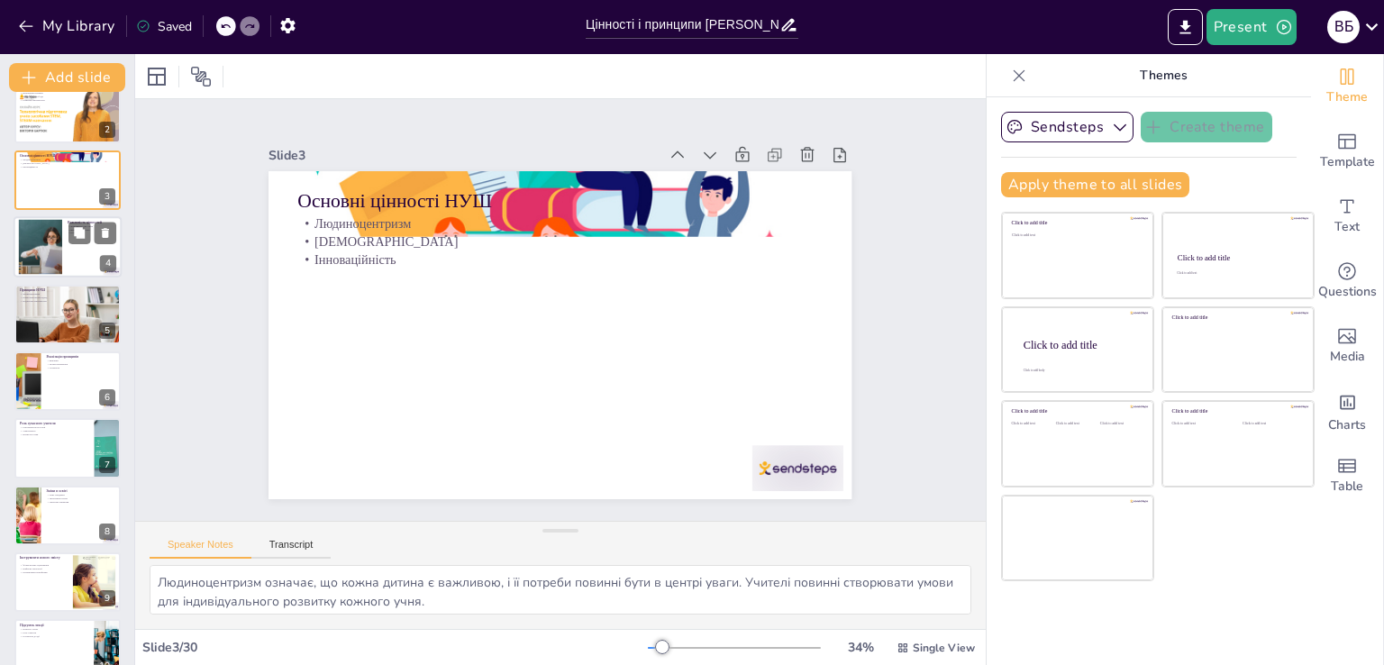
checkbox input "true"
click at [79, 250] on div at bounding box center [68, 246] width 108 height 61
type textarea "Цінності мають безпосередній вплив на учнів. Коли діти відчувають свою важливіс…"
checkbox input "true"
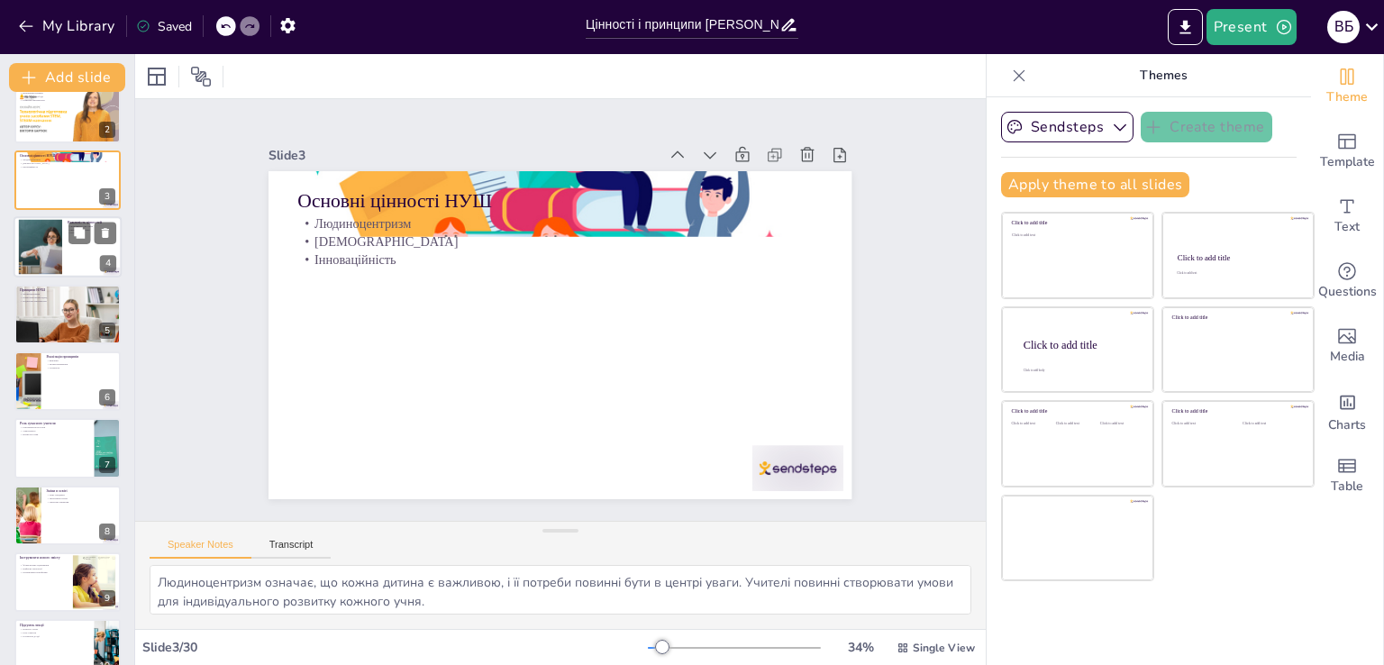
checkbox input "true"
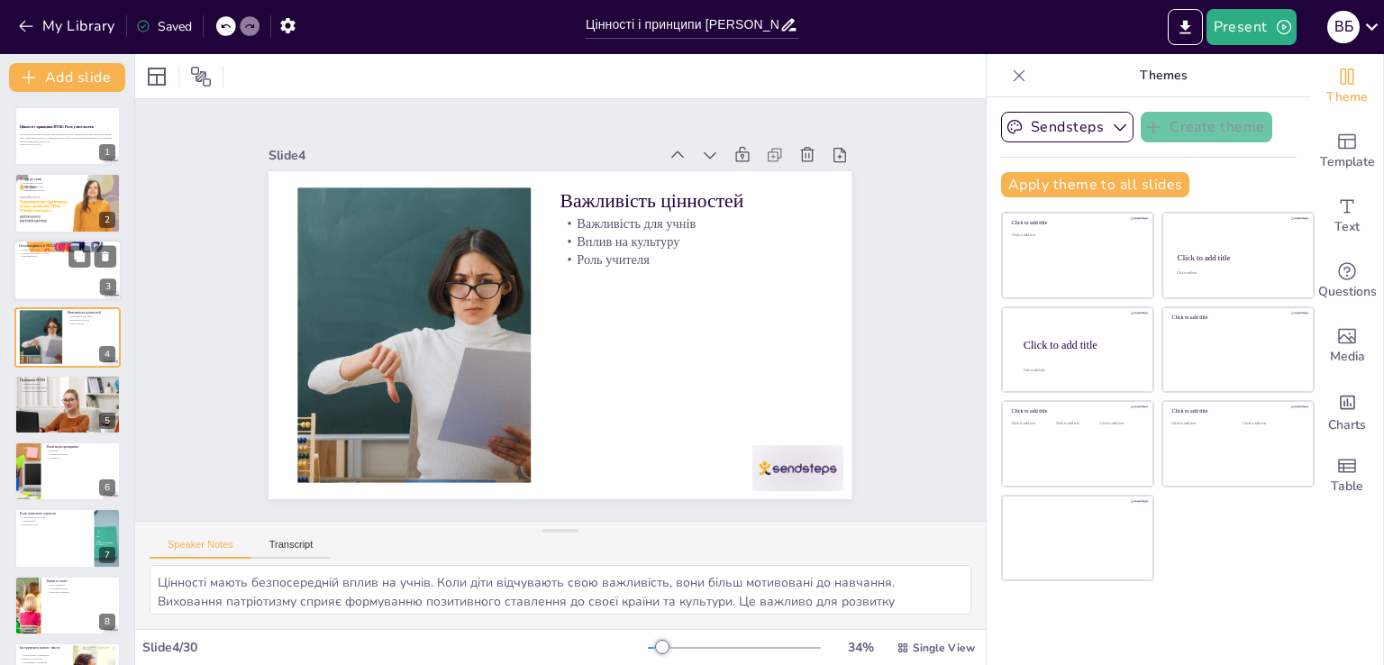
checkbox input "true"
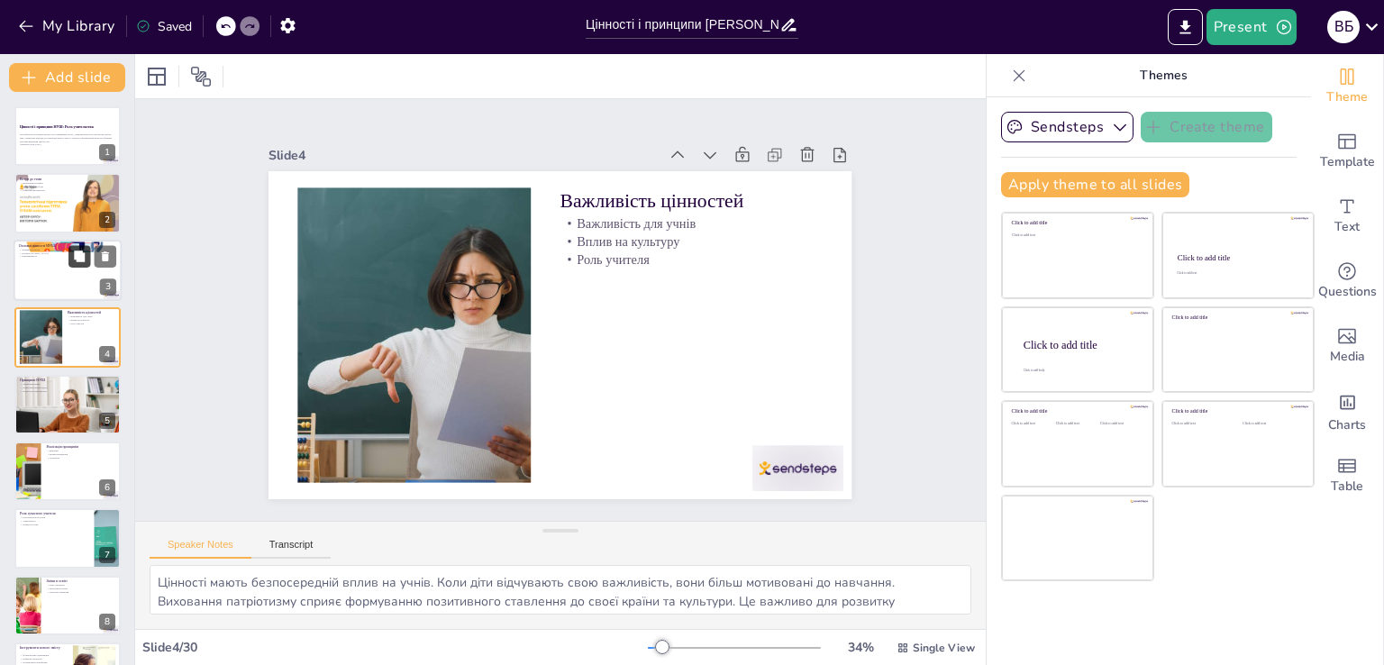
checkbox input "true"
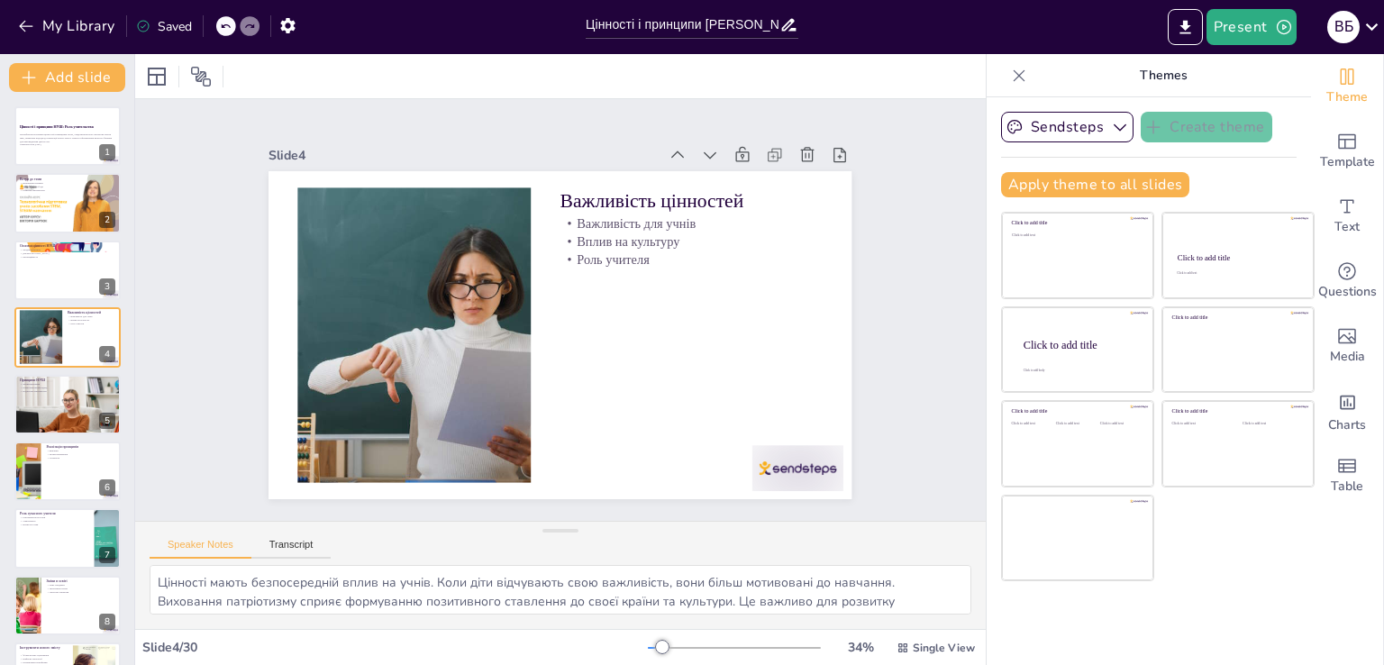
checkbox input "true"
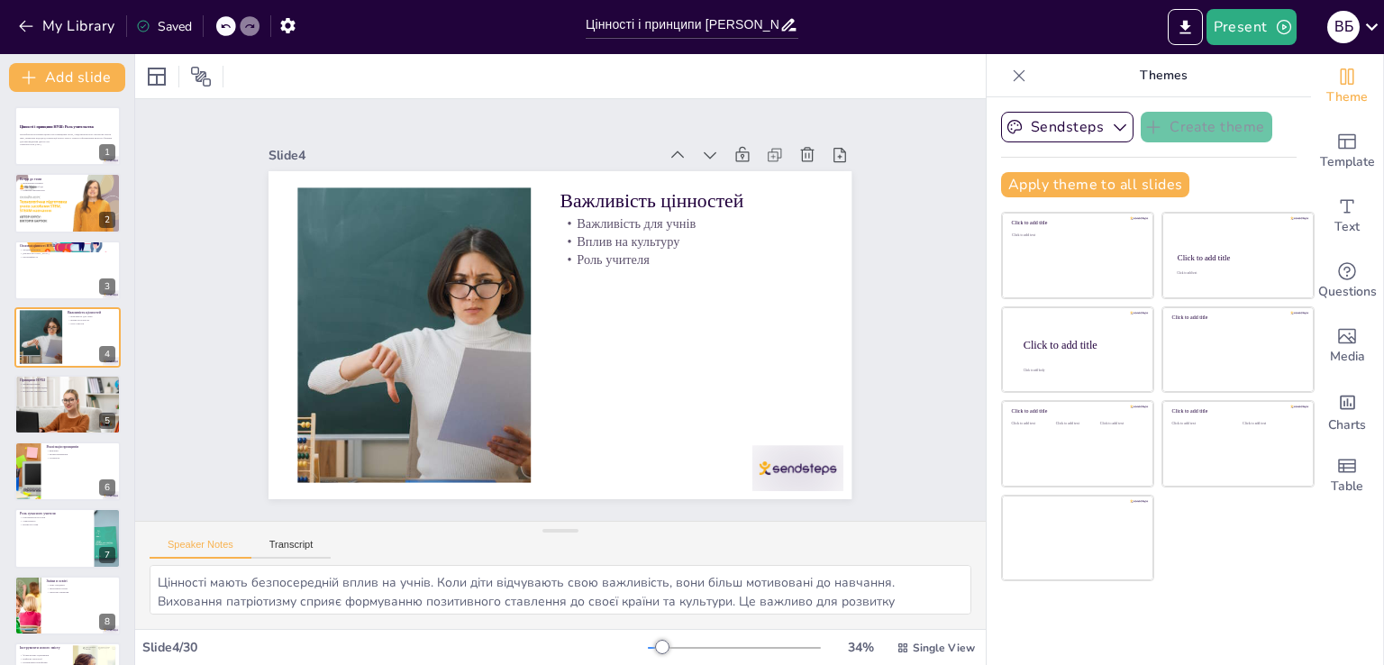
checkbox input "true"
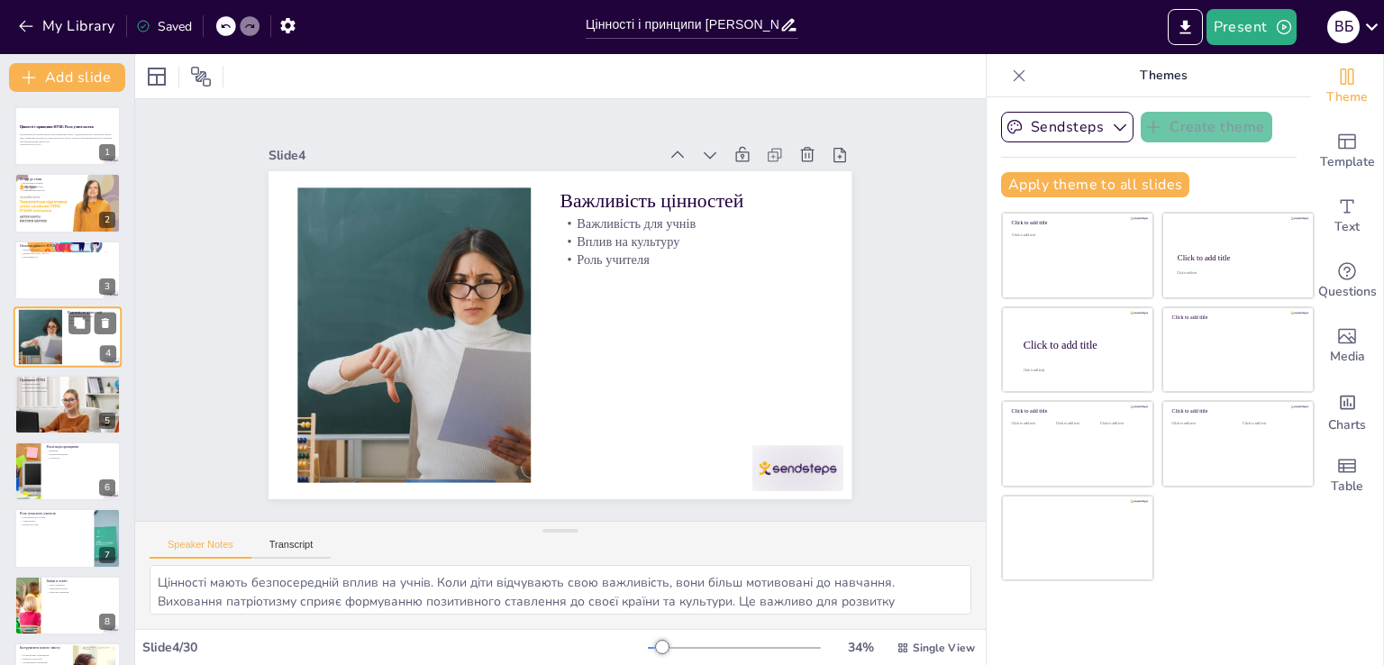
checkbox input "true"
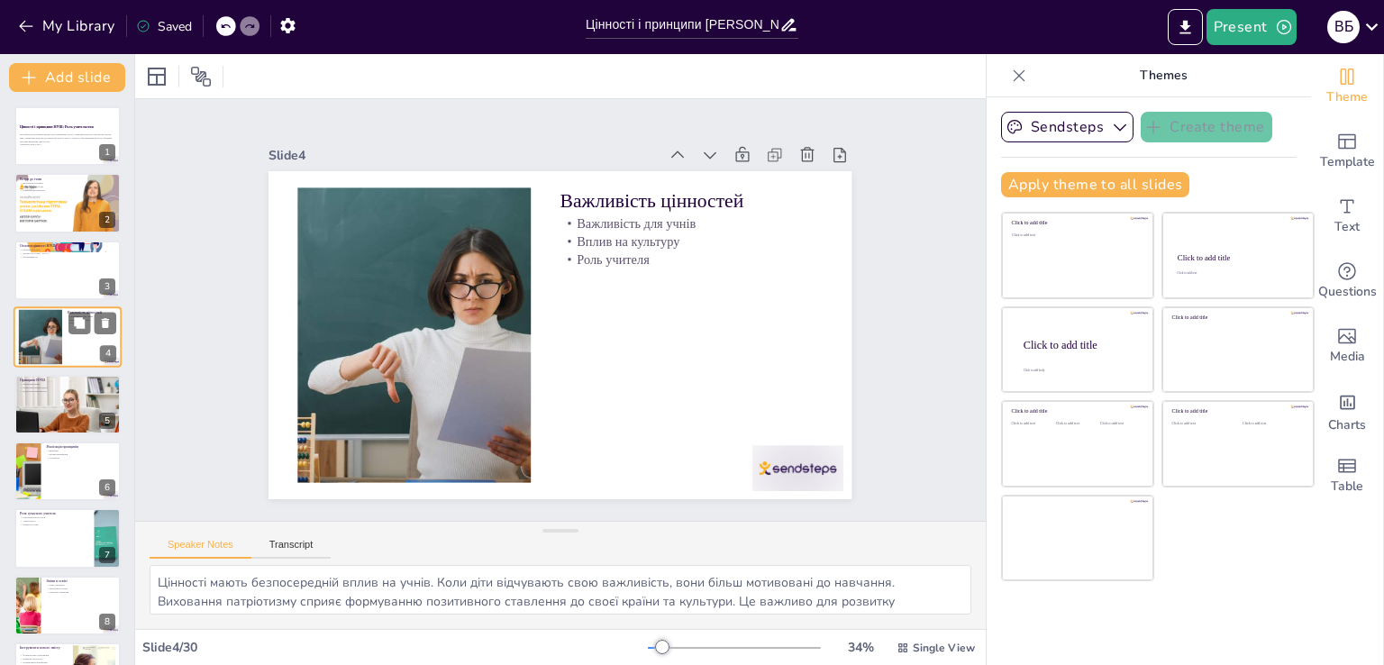
checkbox input "true"
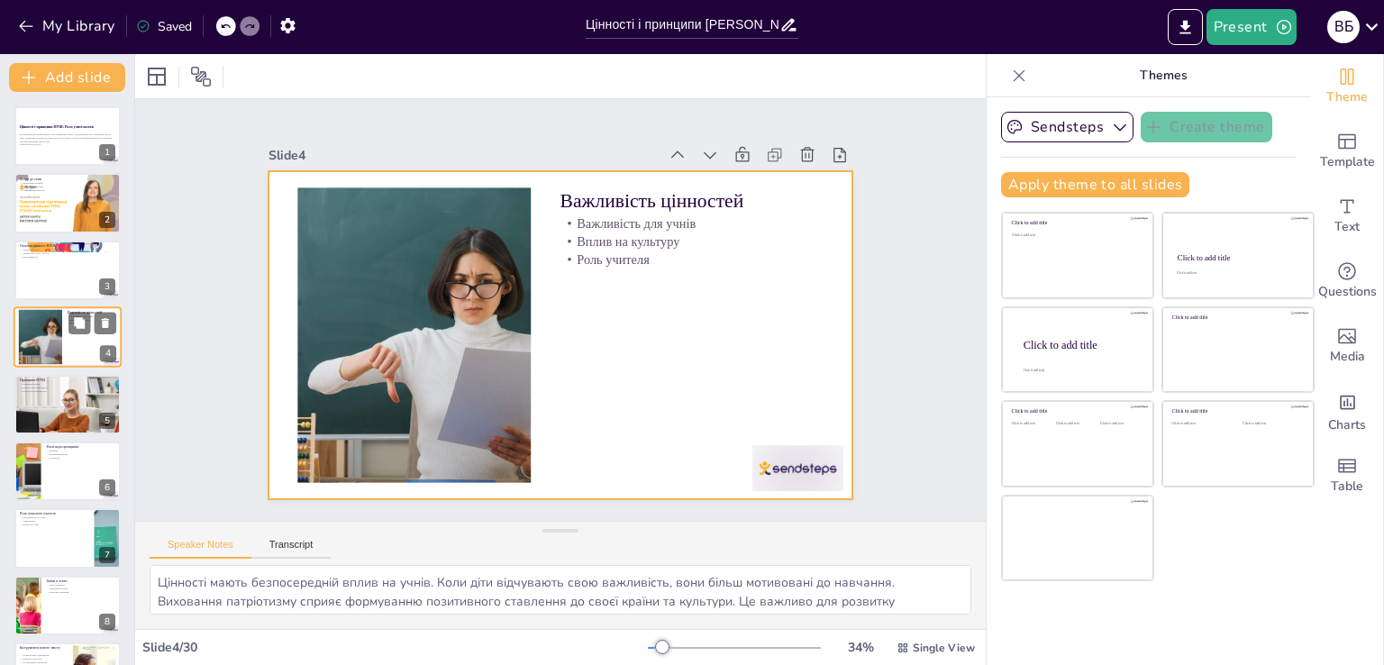
checkbox input "true"
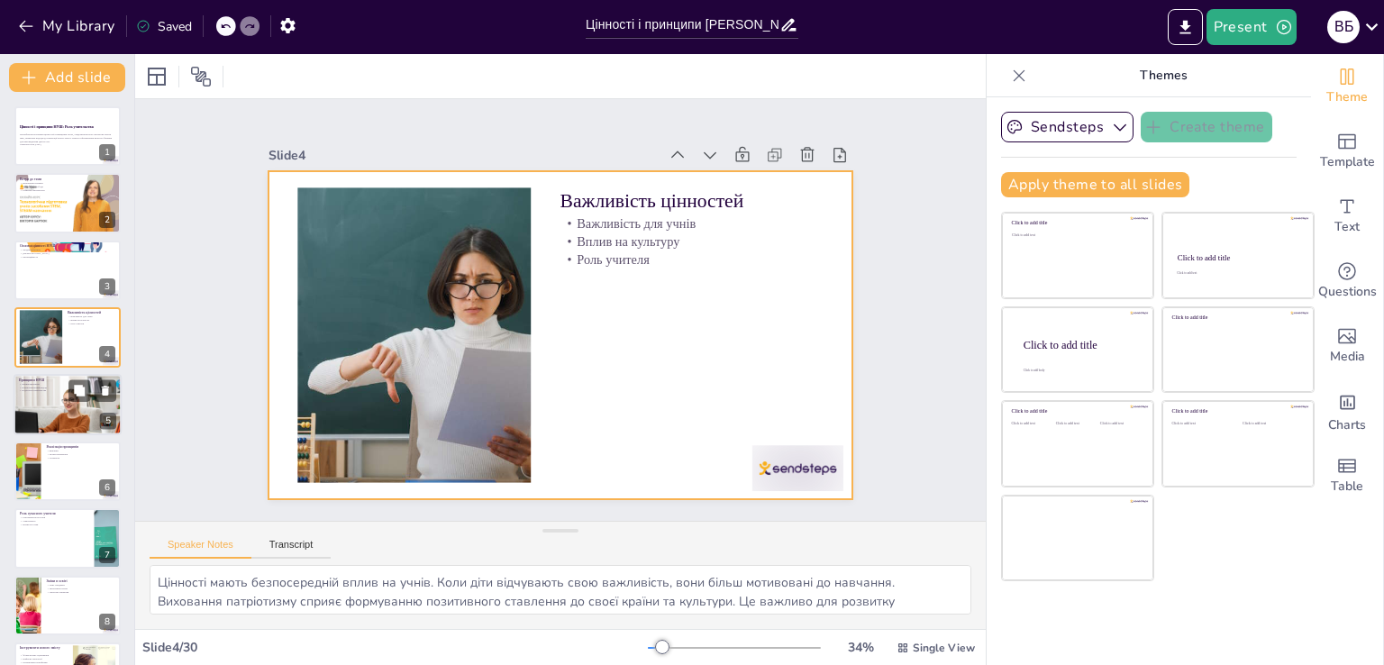
checkbox input "true"
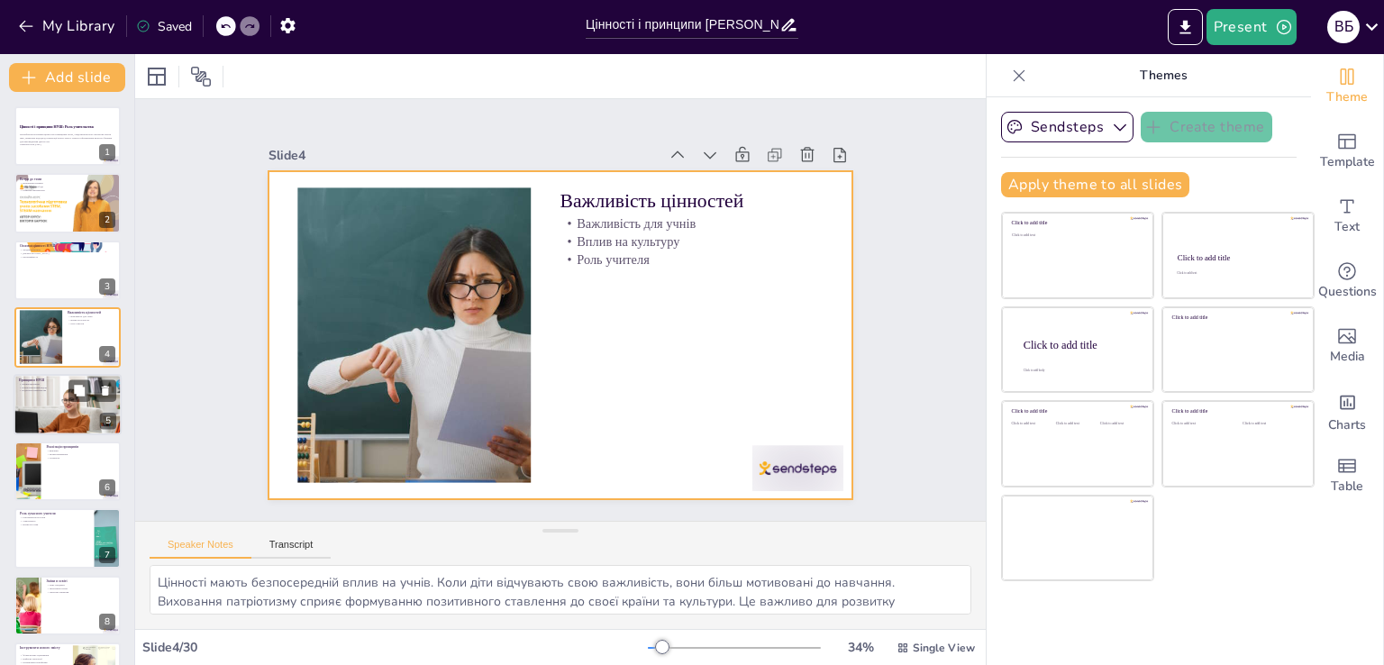
checkbox input "true"
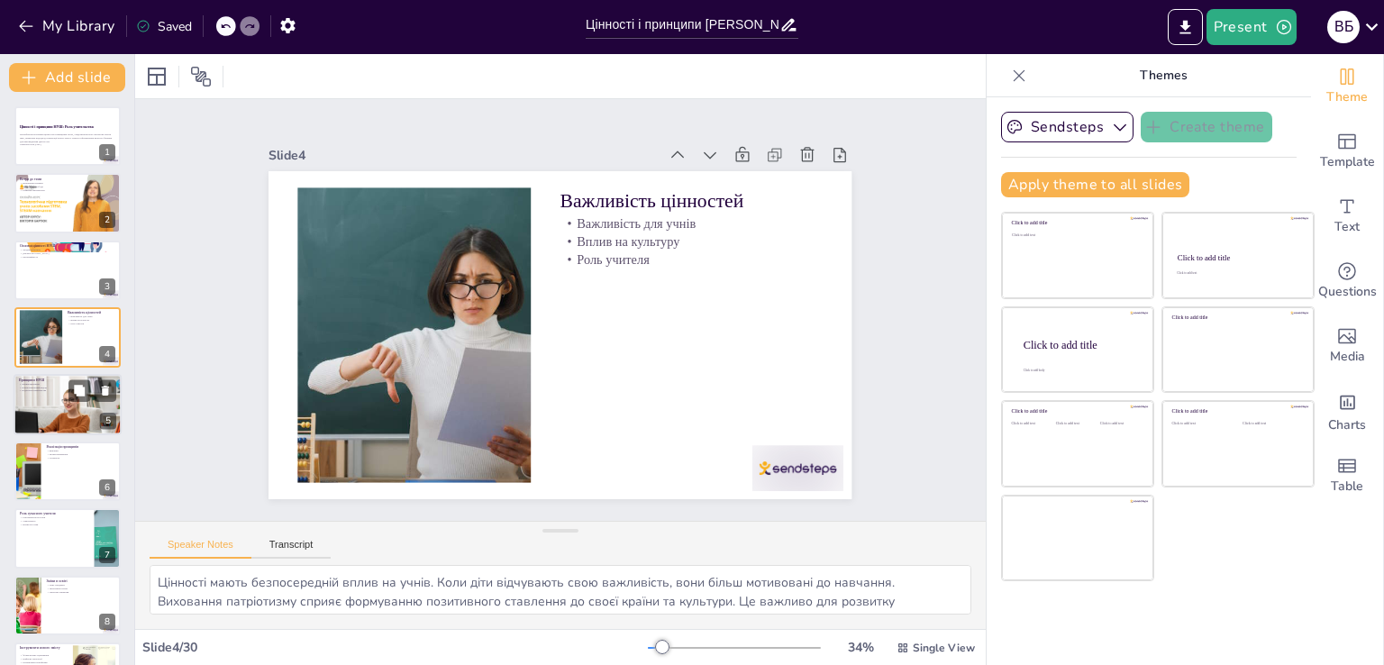
checkbox input "true"
click at [48, 401] on div at bounding box center [68, 404] width 108 height 72
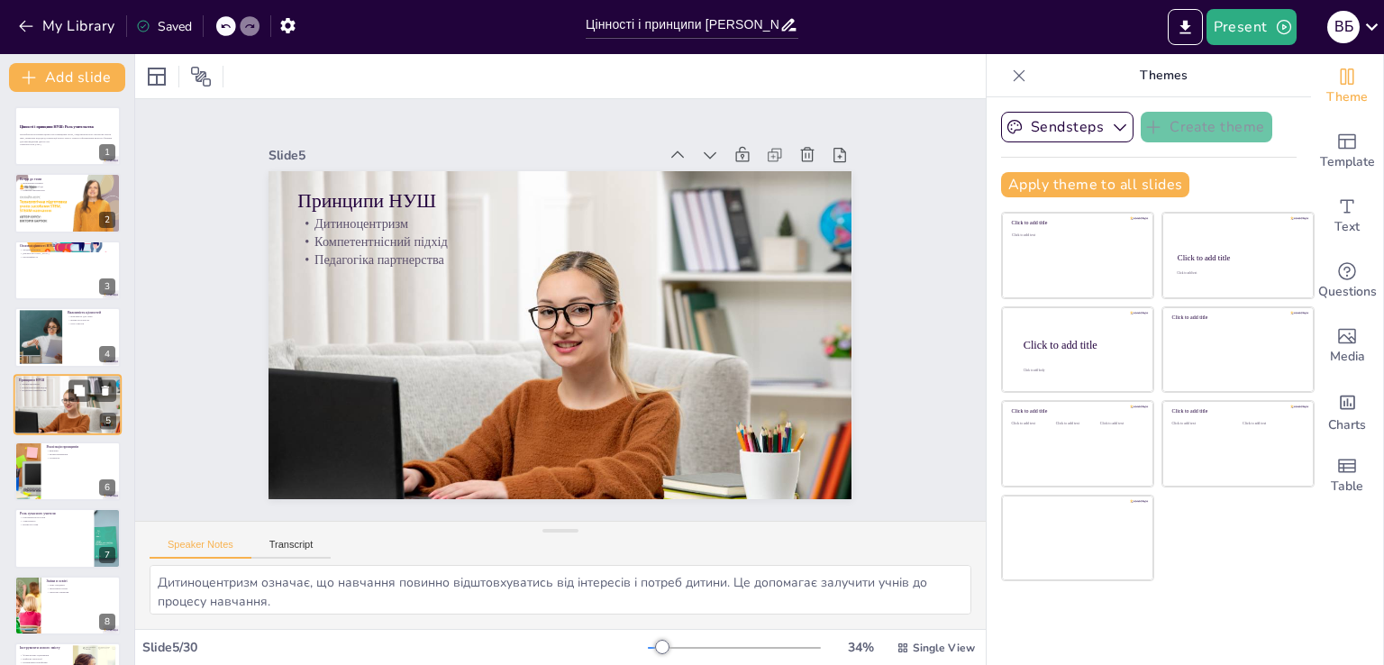
scroll to position [25, 0]
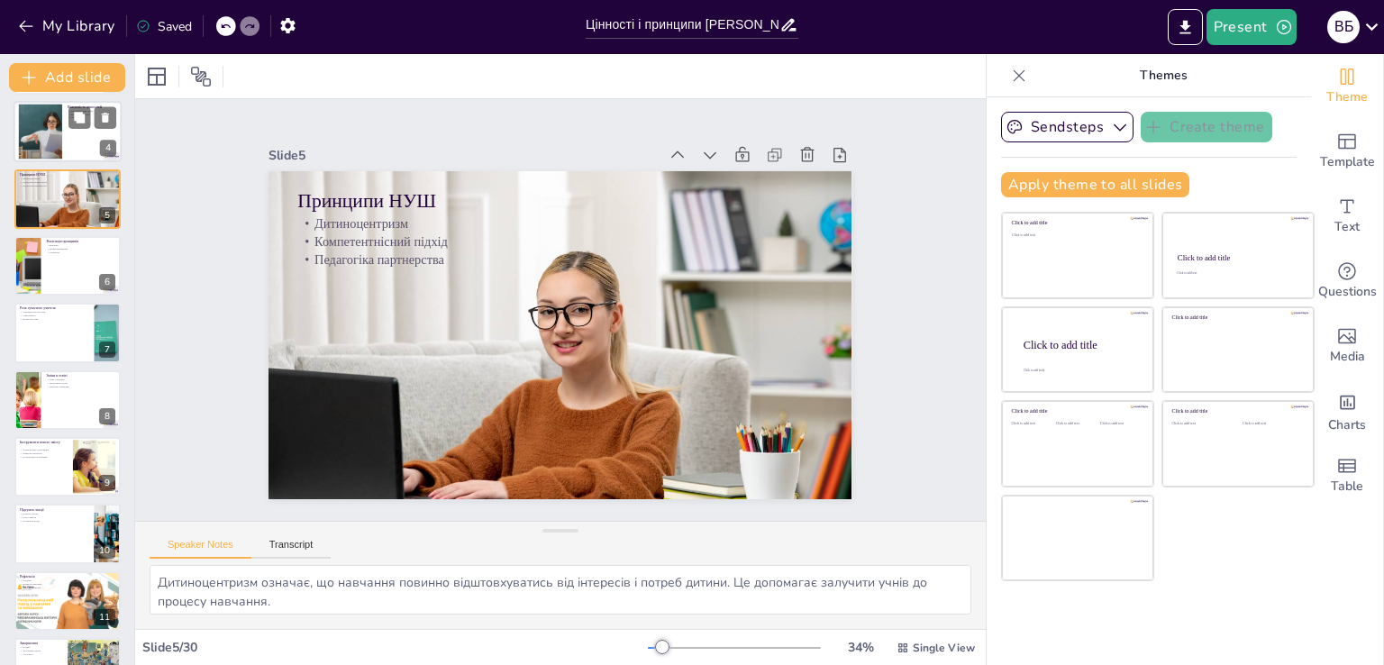
click at [52, 260] on div at bounding box center [67, 265] width 106 height 59
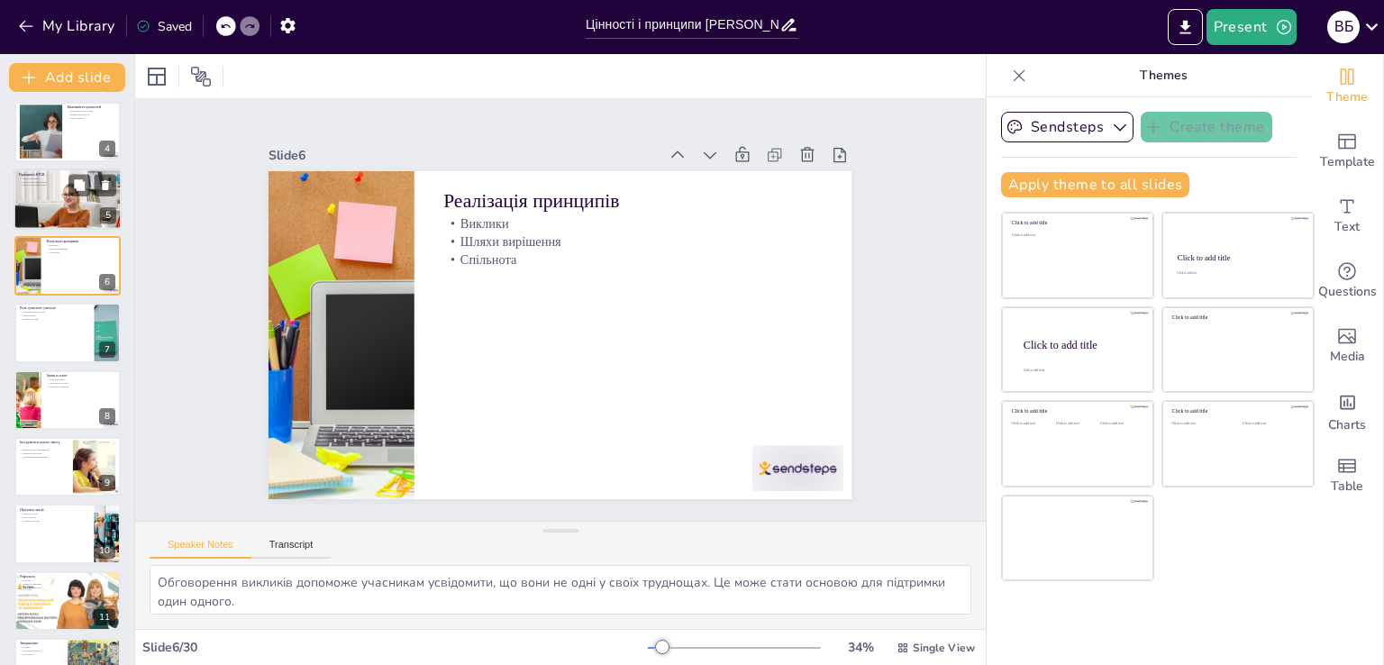
scroll to position [93, 0]
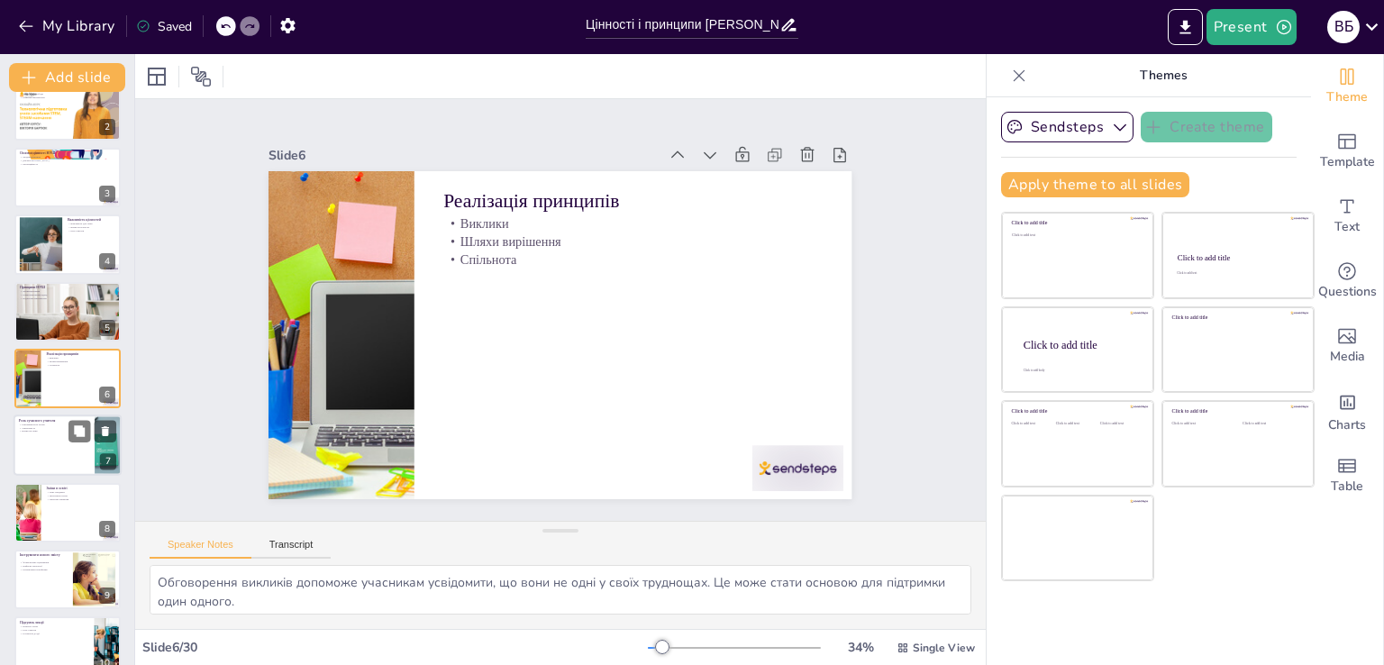
click at [59, 439] on div at bounding box center [68, 445] width 108 height 61
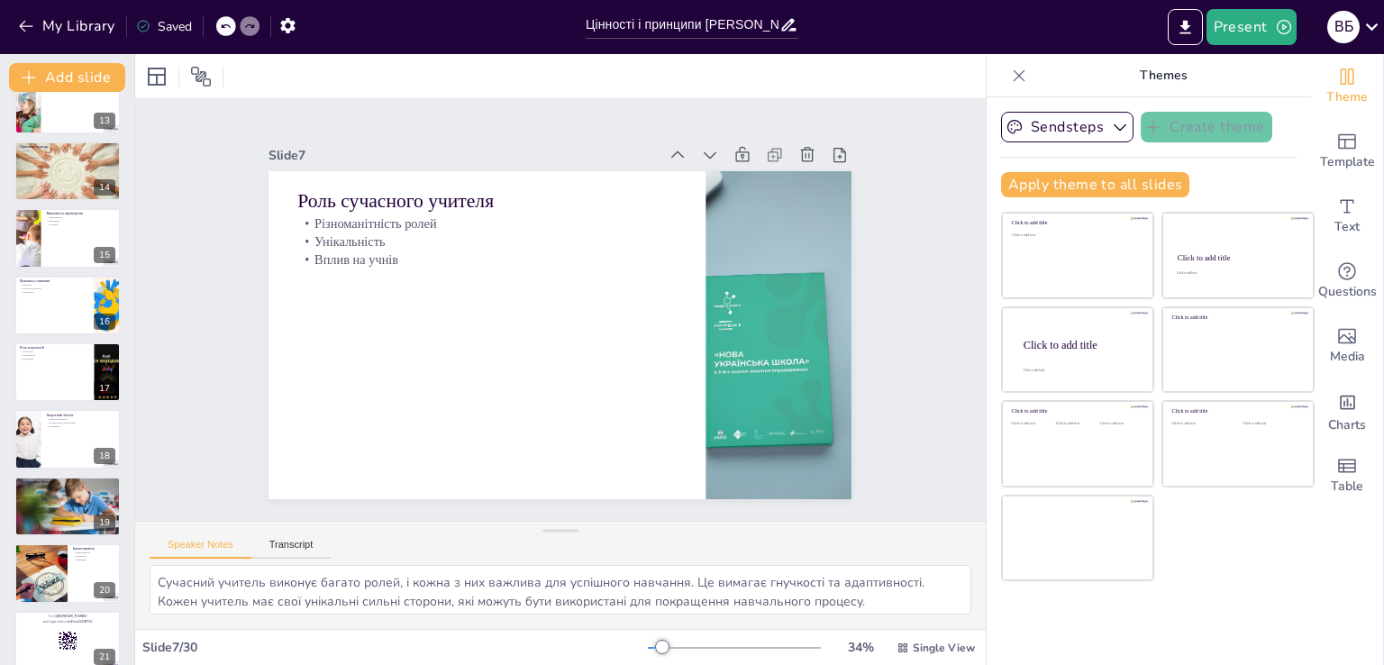
scroll to position [970, 0]
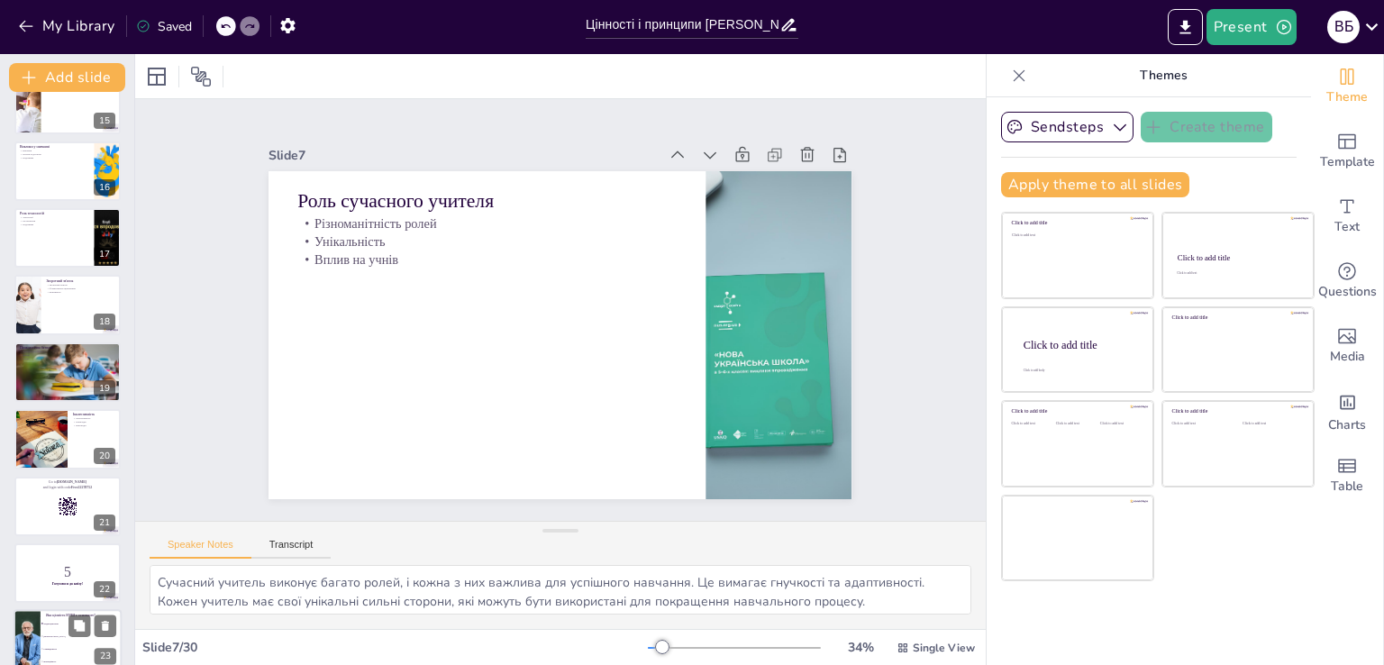
click at [37, 505] on div at bounding box center [67, 506] width 106 height 59
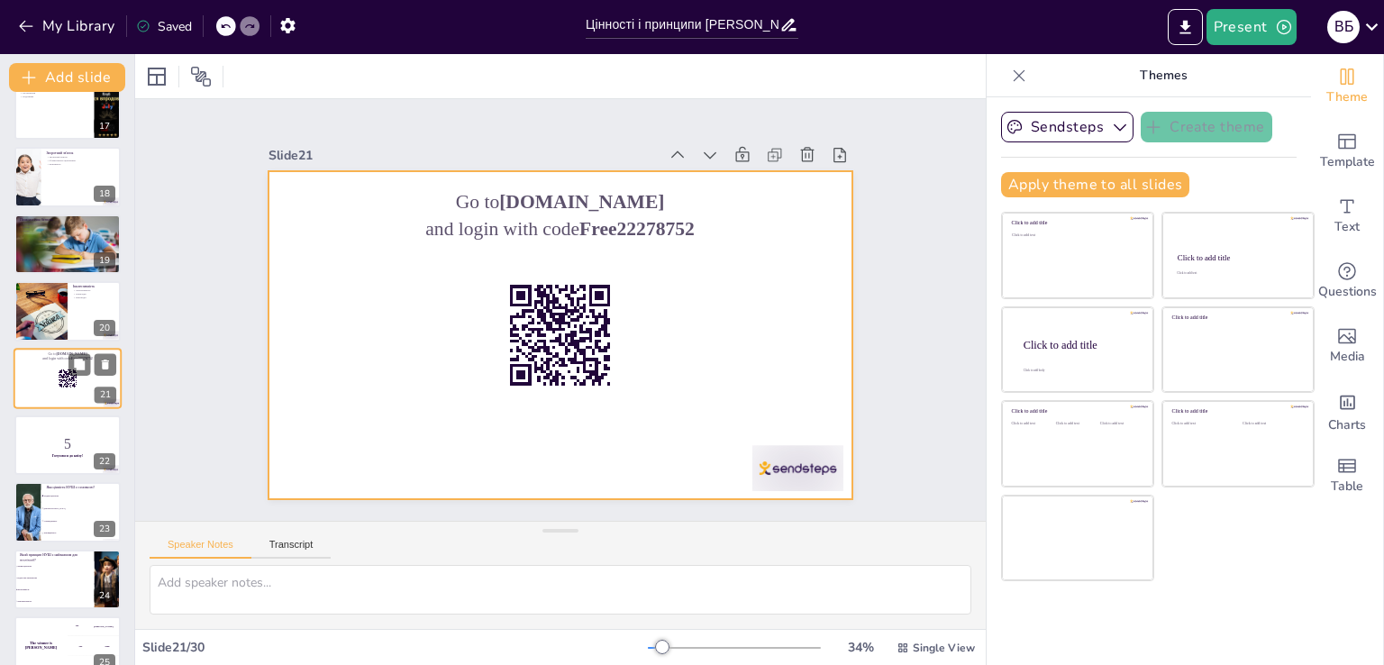
scroll to position [1188, 0]
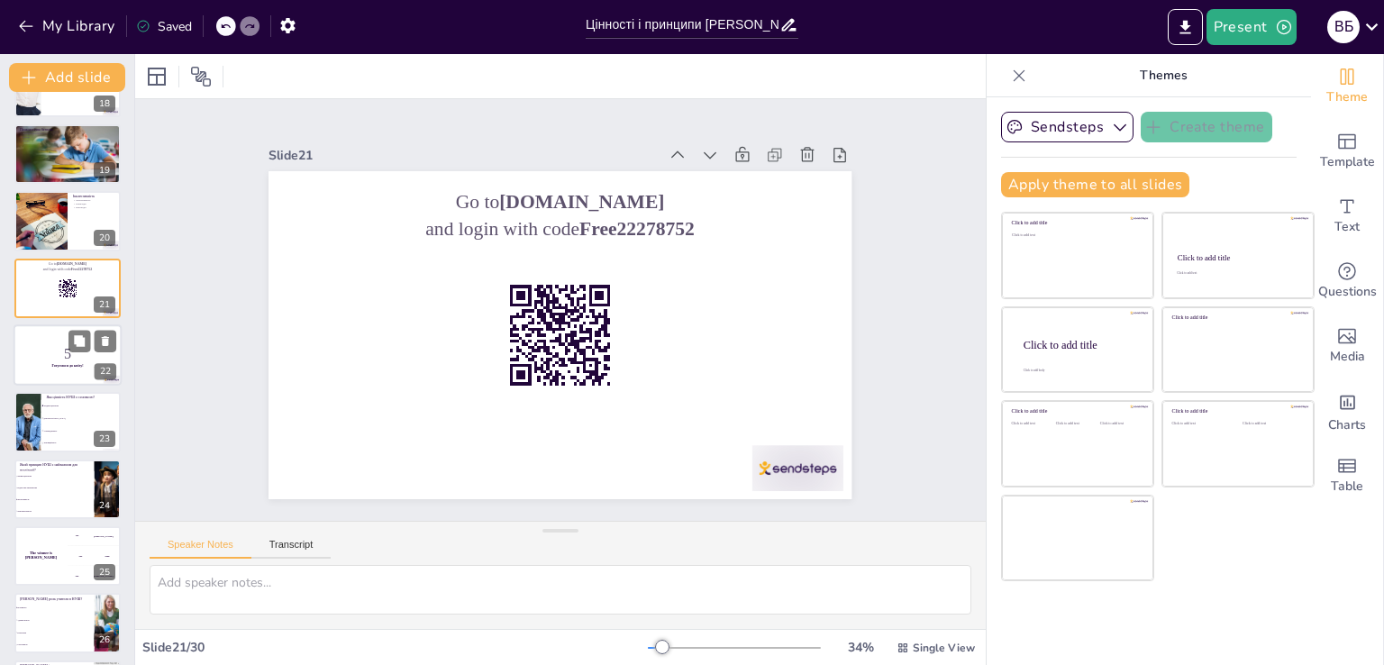
click at [35, 344] on p "5" at bounding box center [67, 354] width 97 height 20
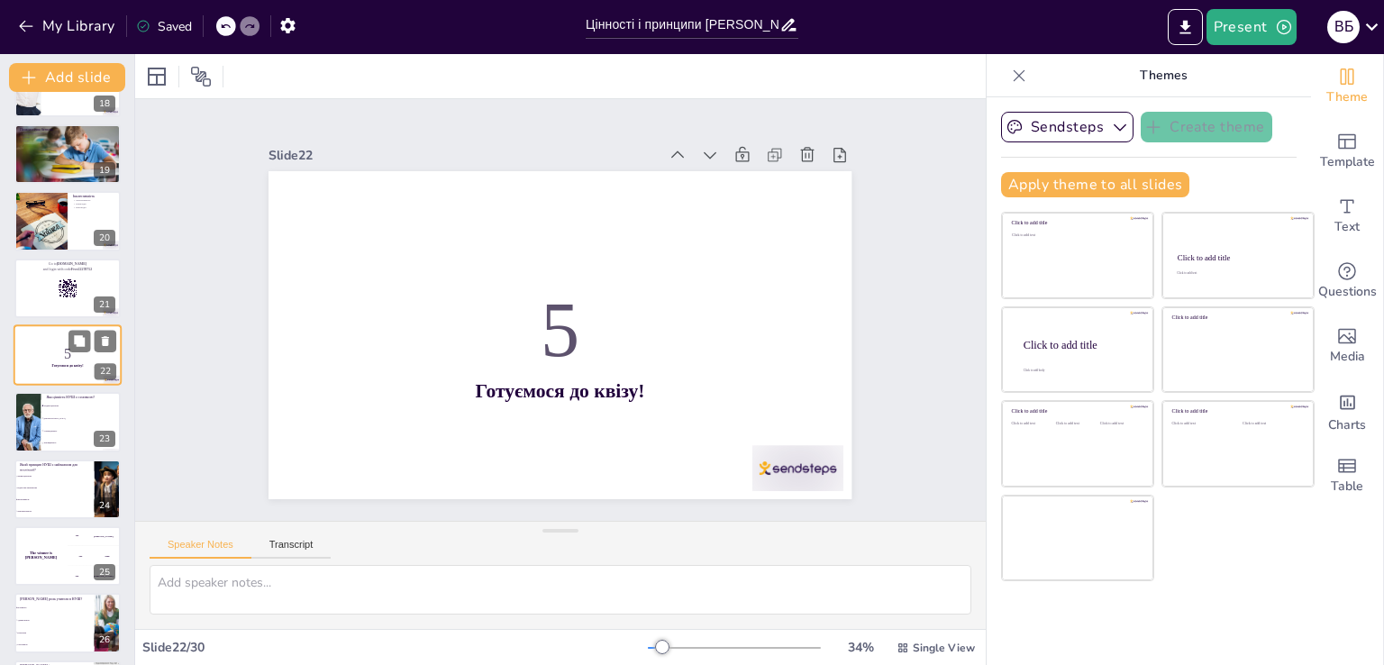
scroll to position [1165, 0]
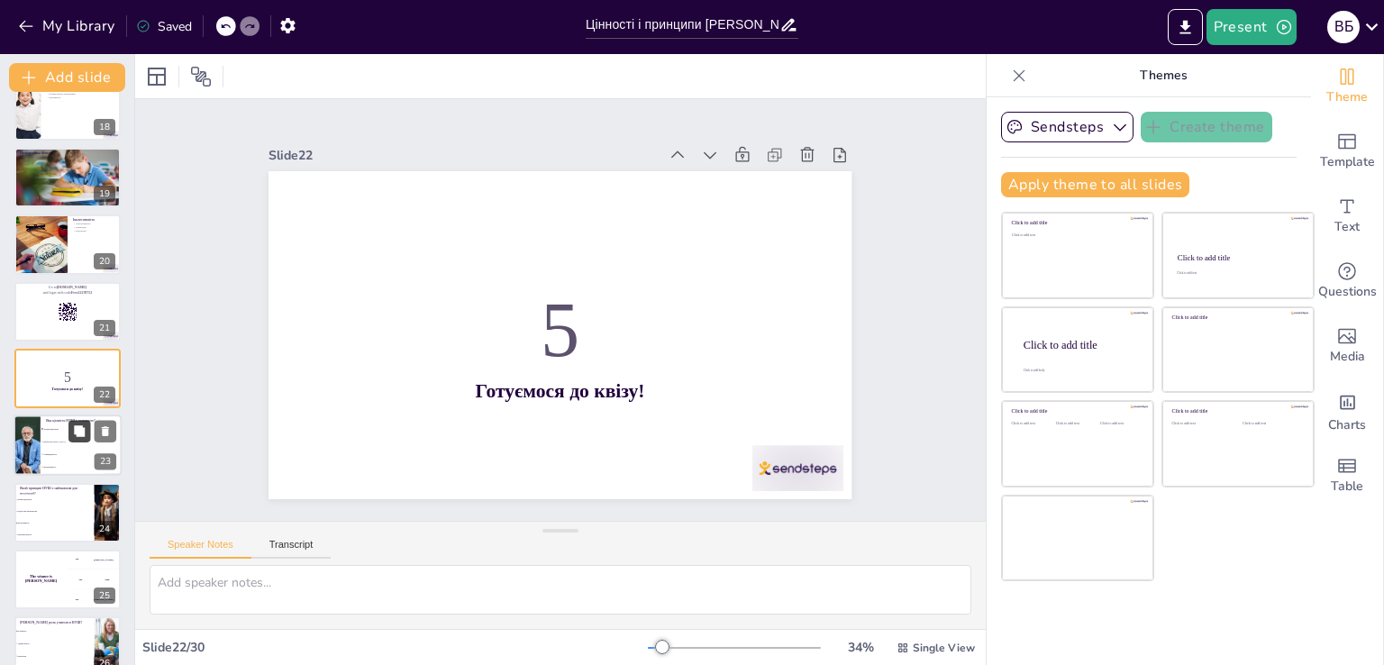
click at [68, 440] on div at bounding box center [92, 432] width 48 height 22
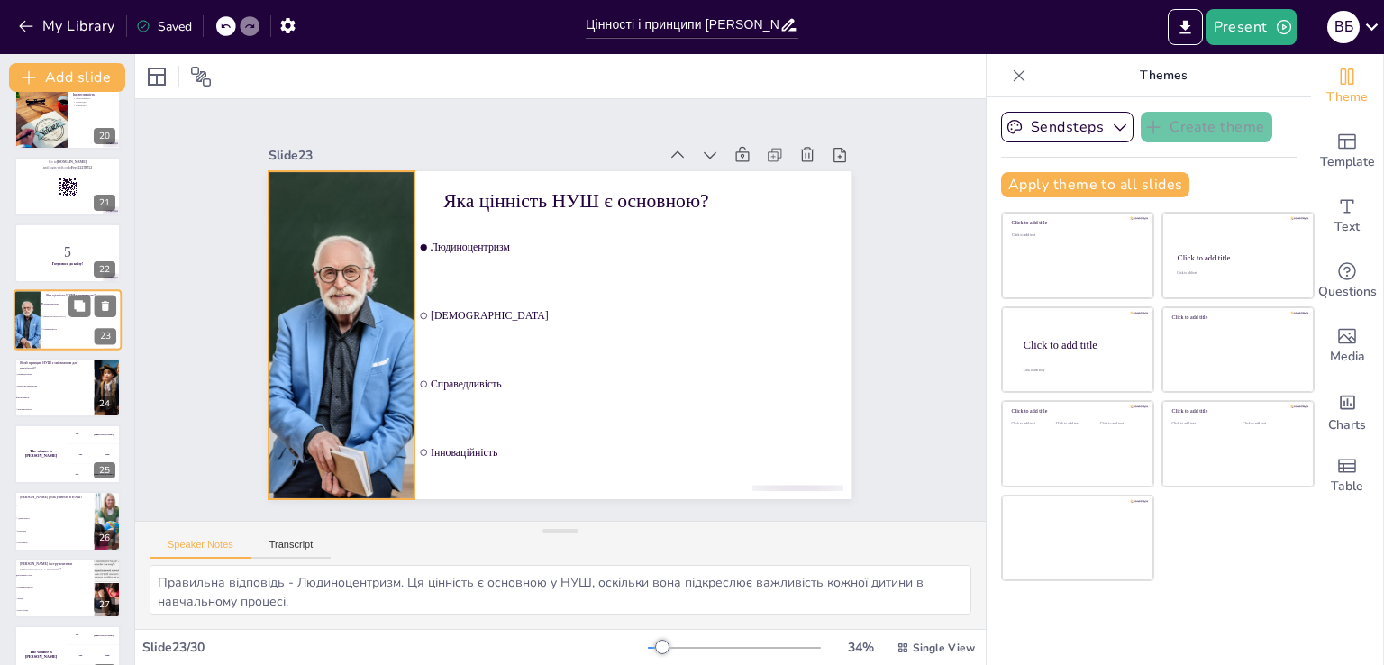
scroll to position [1323, 0]
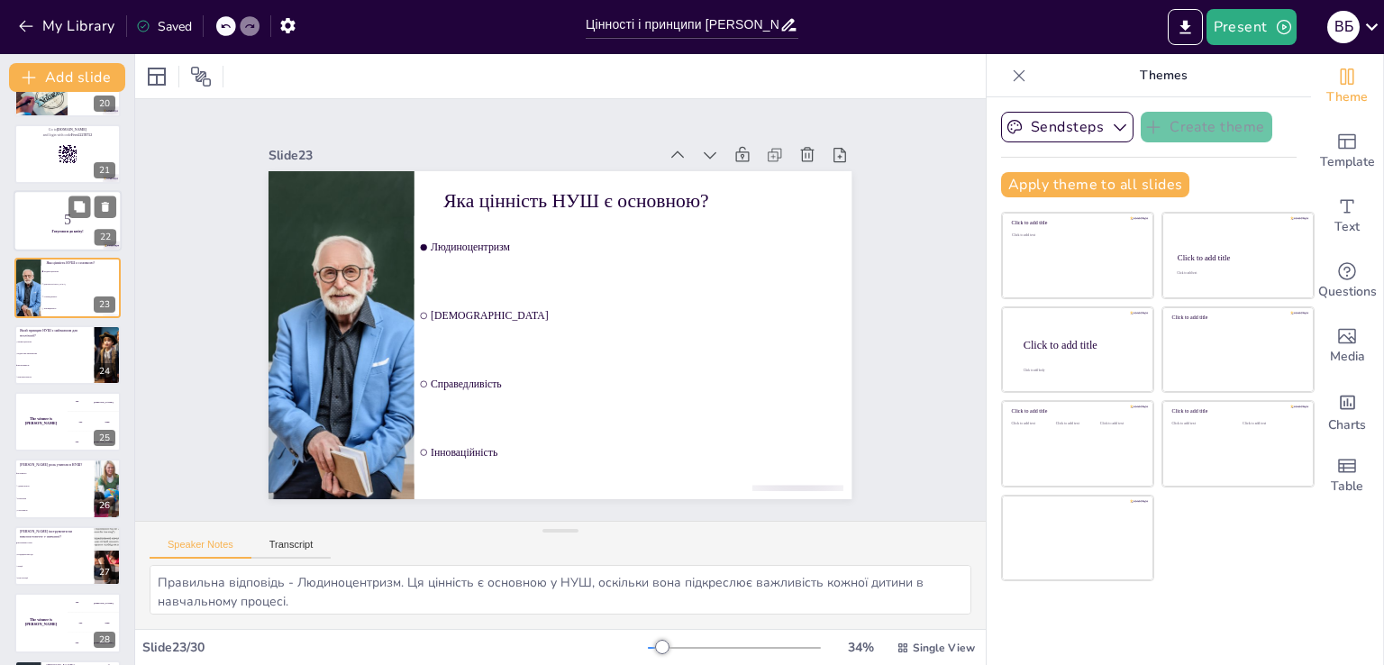
click at [34, 212] on p "5" at bounding box center [67, 220] width 97 height 20
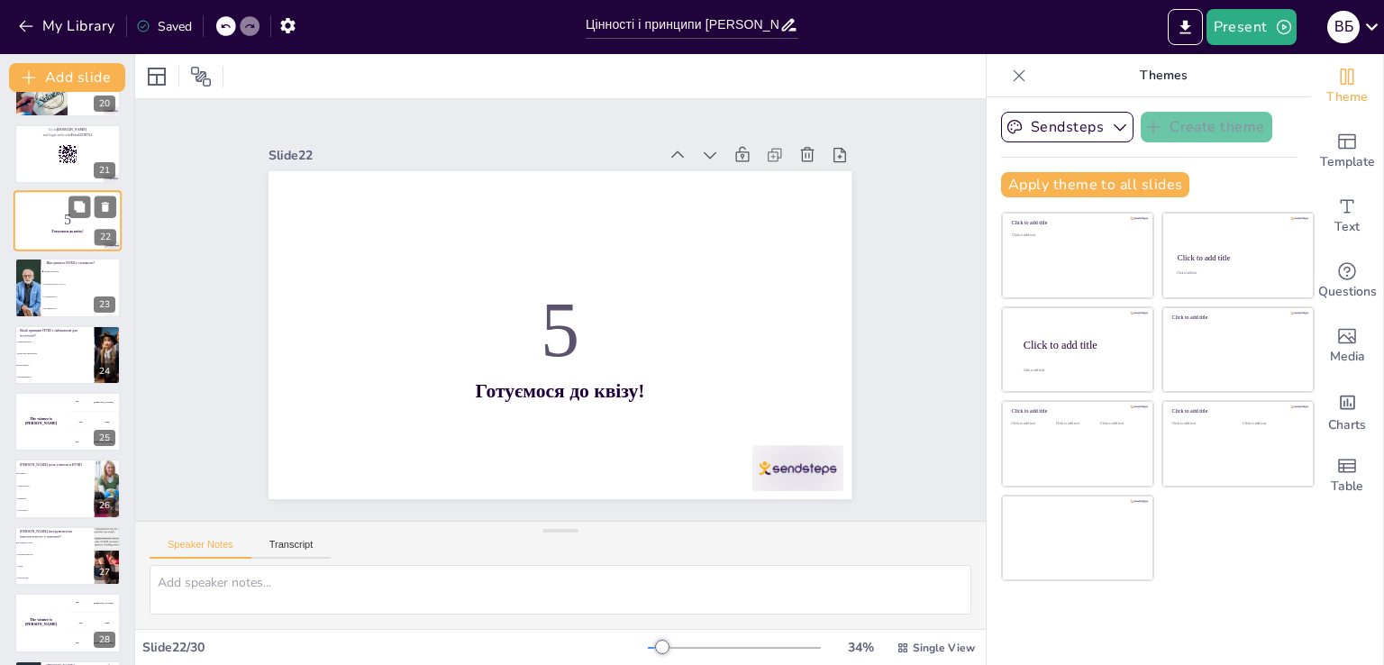
scroll to position [1165, 0]
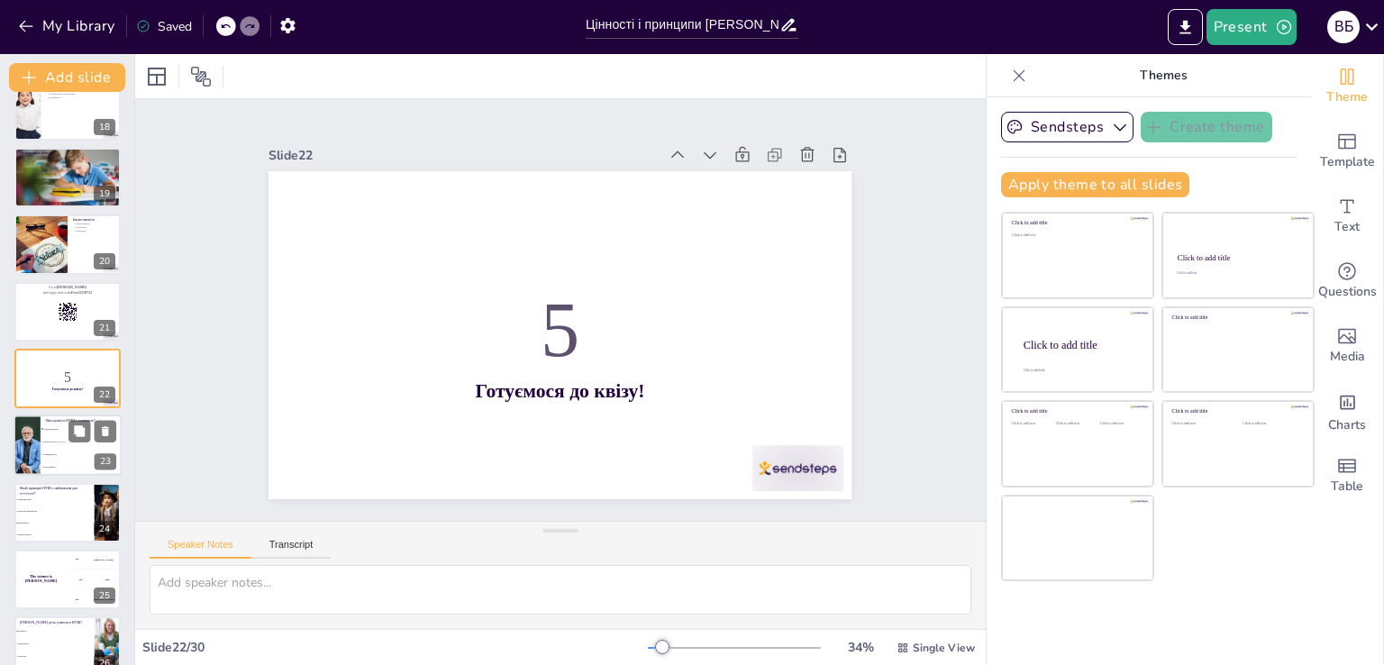
click at [58, 443] on li "[DEMOGRAPHIC_DATA]" at bounding box center [81, 442] width 81 height 13
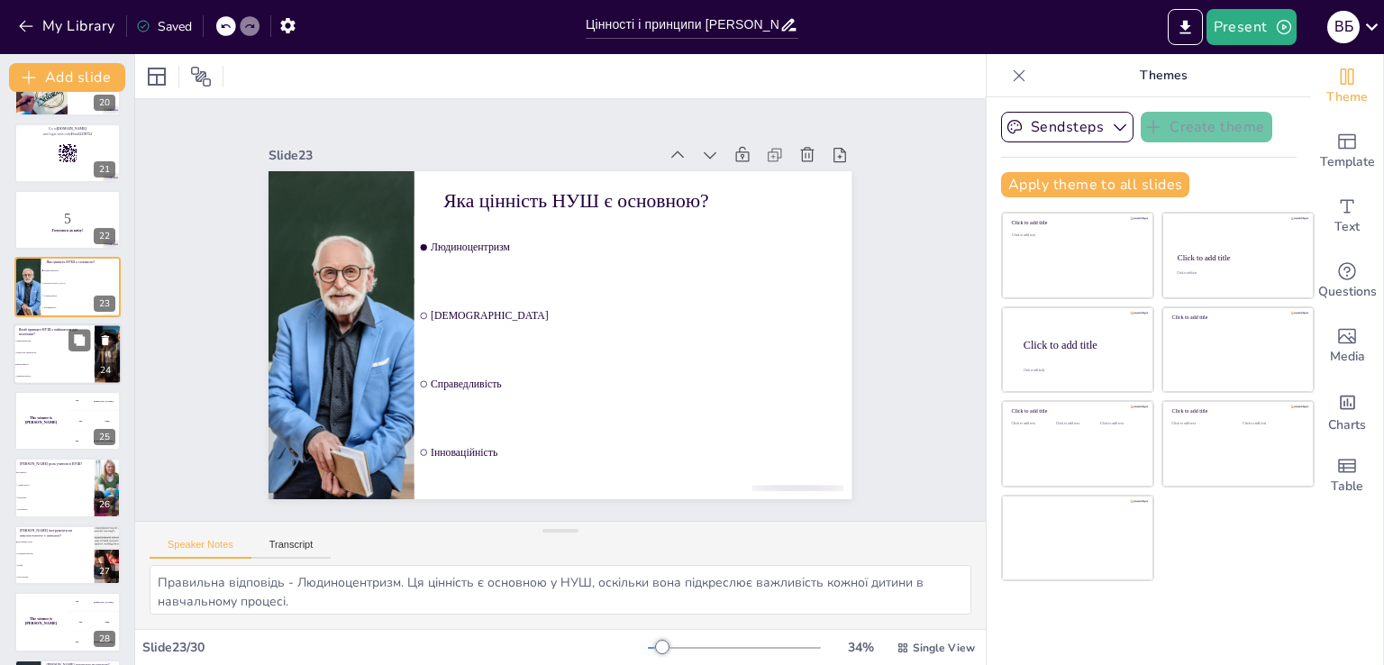
scroll to position [1413, 0]
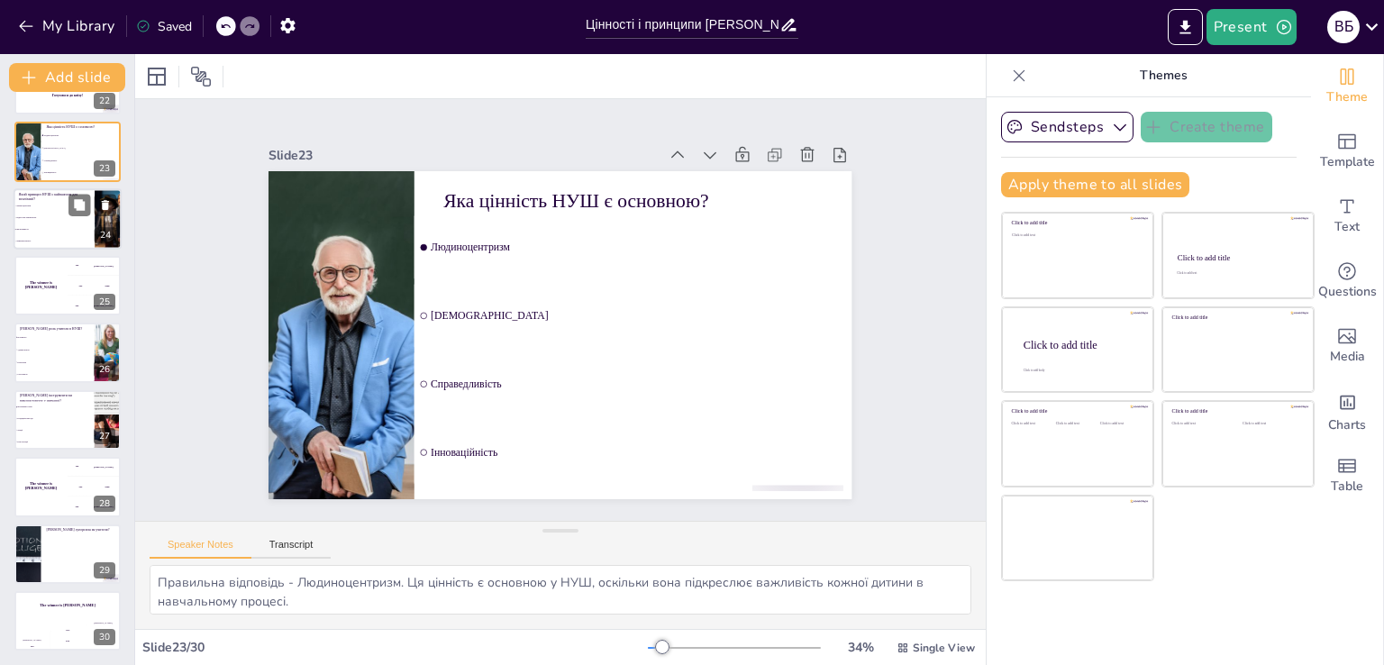
click at [65, 221] on li "Педагогіка партнерства" at bounding box center [54, 218] width 81 height 12
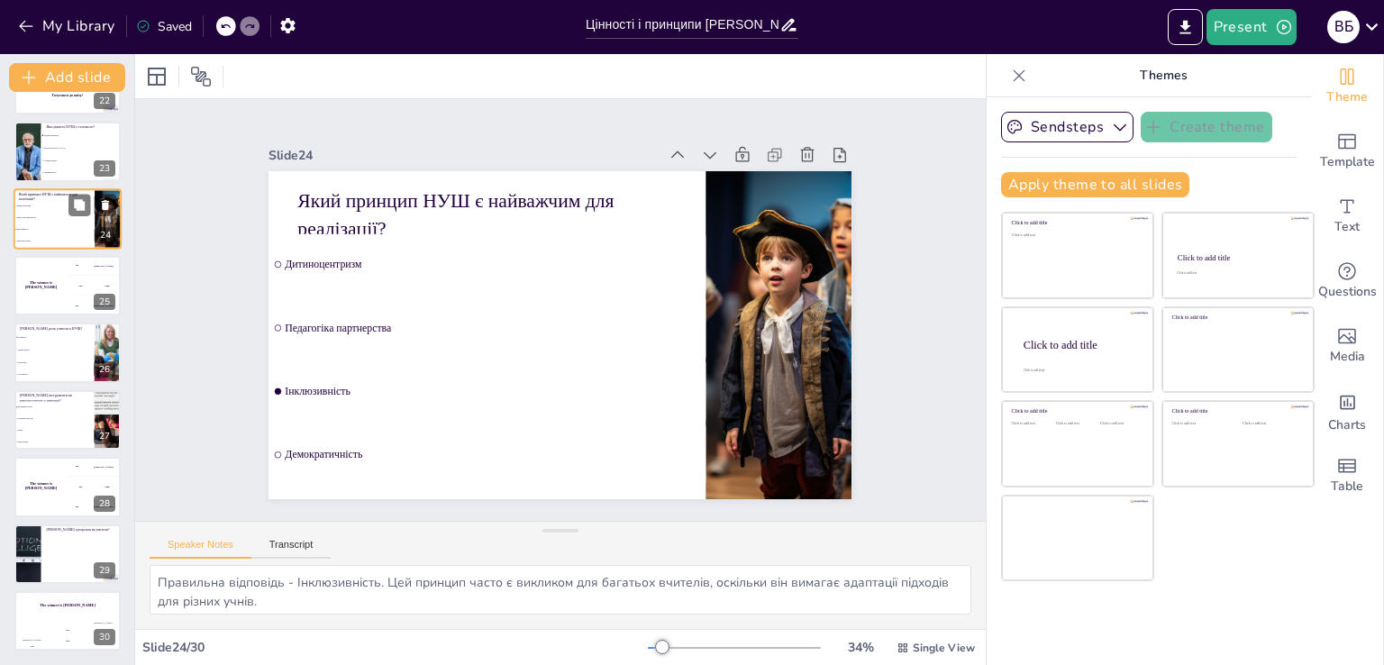
scroll to position [1299, 0]
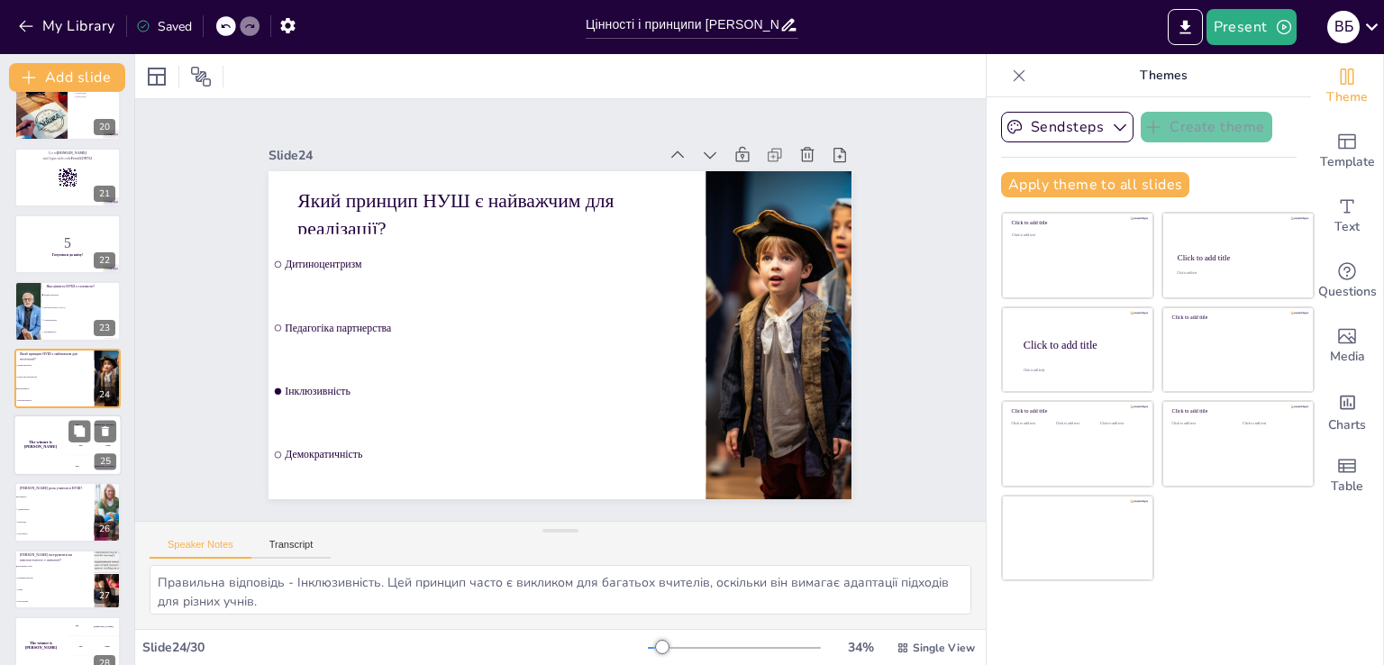
click at [41, 423] on div "The winner is [PERSON_NAME]" at bounding box center [41, 444] width 54 height 61
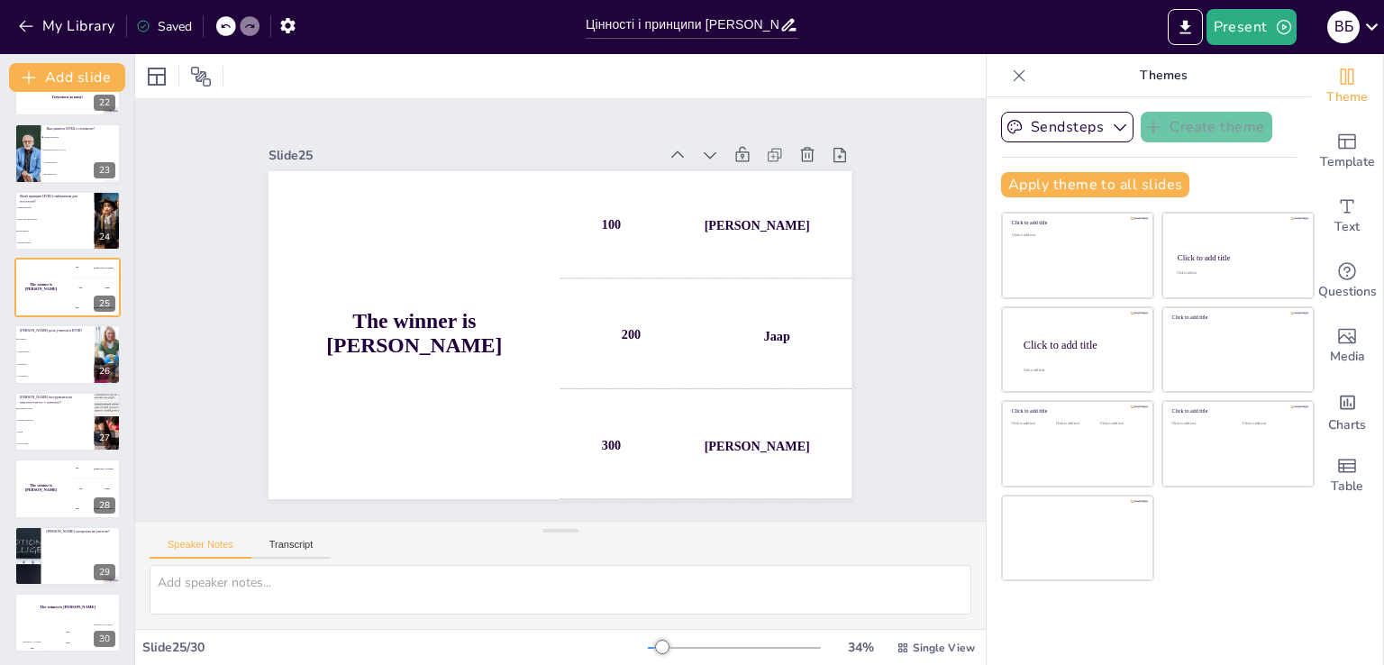
scroll to position [1459, 0]
click at [43, 360] on span "Контролер" at bounding box center [54, 361] width 77 height 3
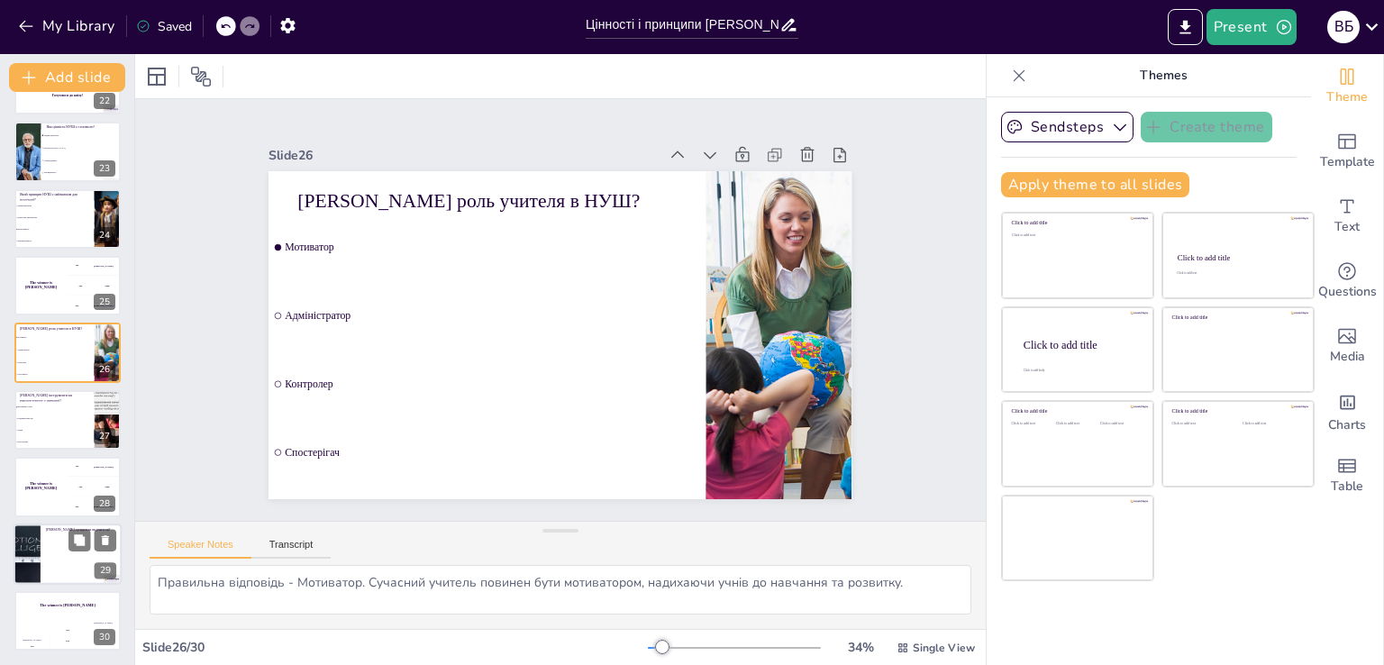
click at [62, 552] on ul at bounding box center [81, 558] width 81 height 47
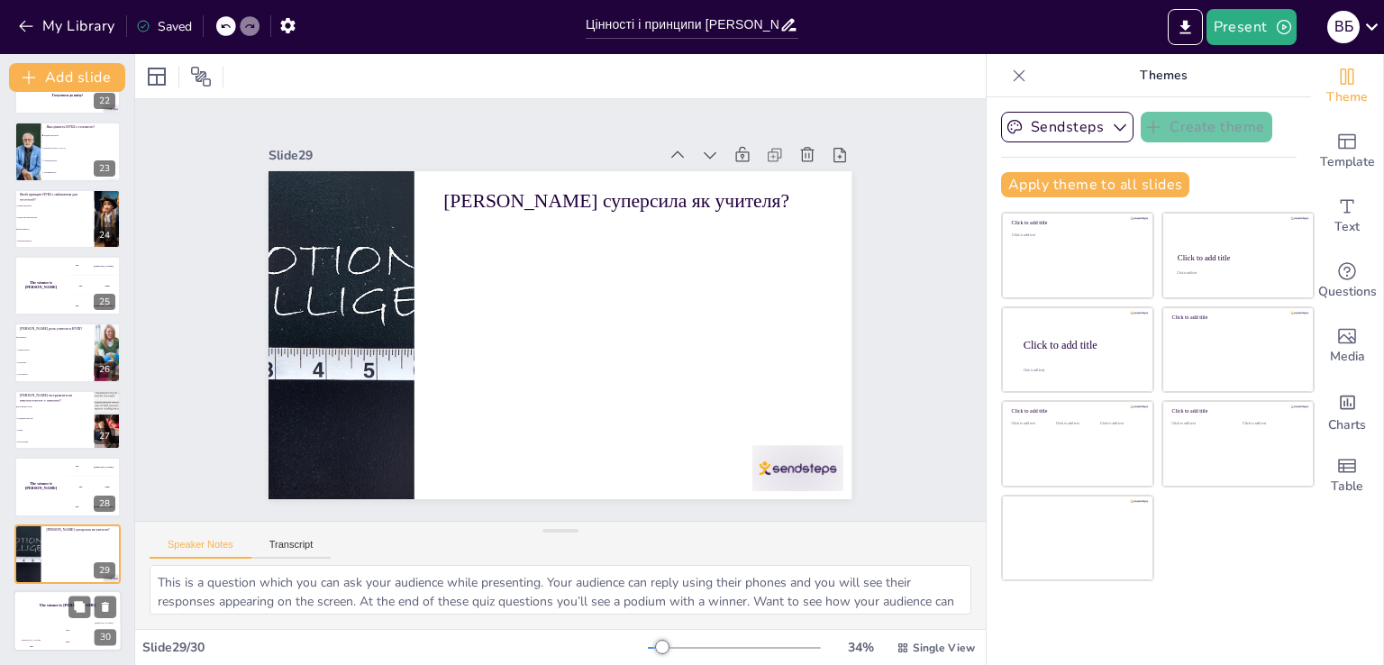
click at [37, 627] on div "Hasan 100" at bounding box center [32, 636] width 36 height 31
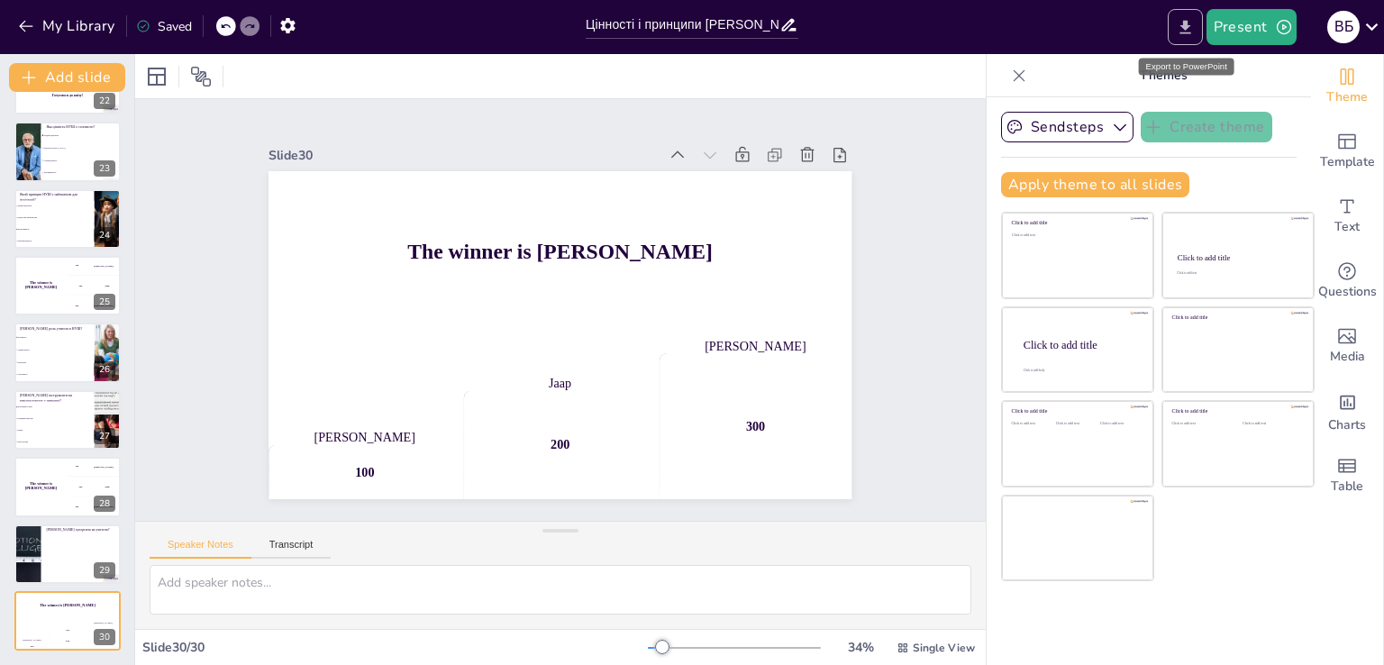
click at [1187, 29] on icon "Export to PowerPoint" at bounding box center [1184, 27] width 11 height 14
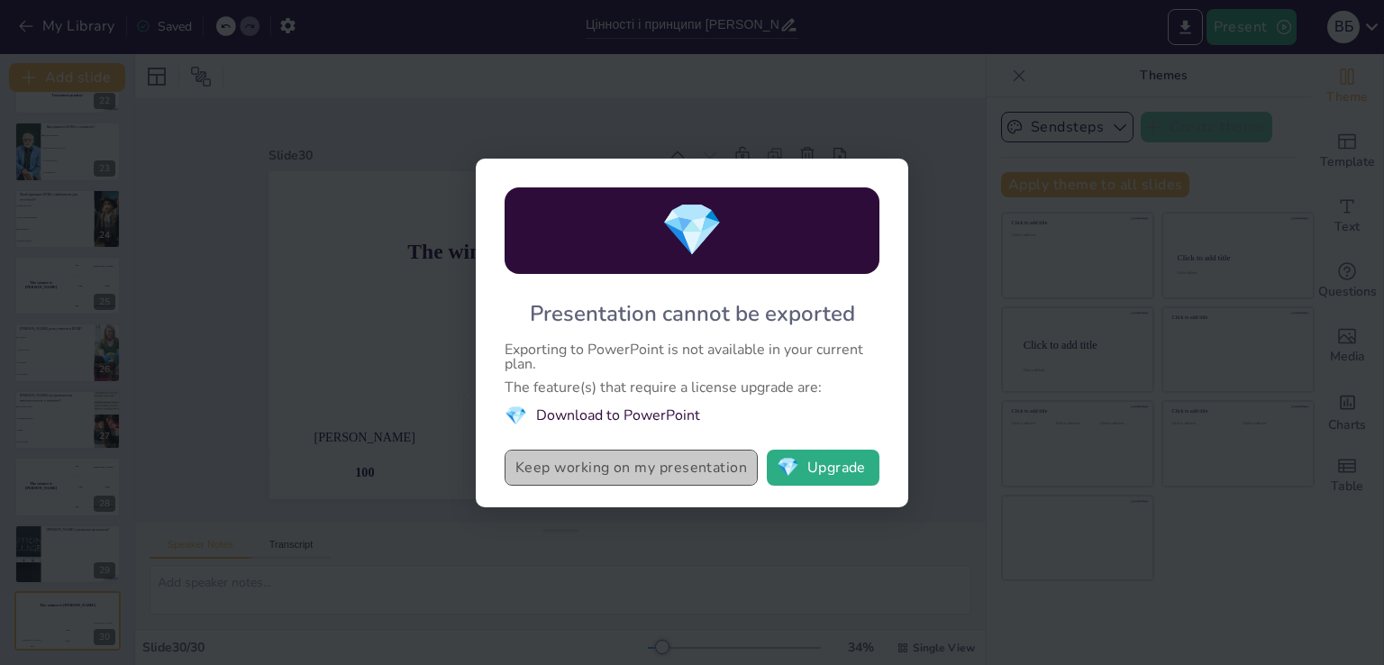
click at [591, 468] on button "Keep working on my presentation" at bounding box center [631, 468] width 253 height 36
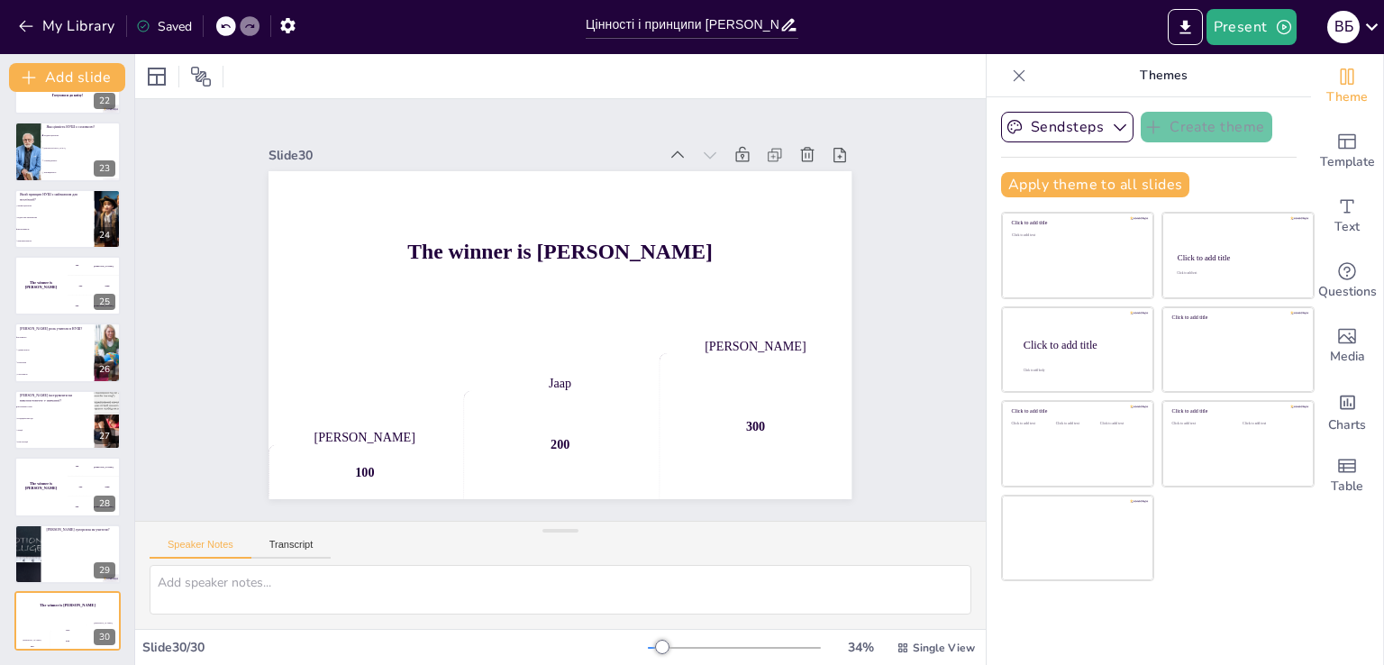
click at [905, 261] on div "Slide 1 Цінності і принципи НУШ: Роль учительства Поглиблення розуміння цінност…" at bounding box center [560, 310] width 851 height 422
